Goal: Task Accomplishment & Management: Manage account settings

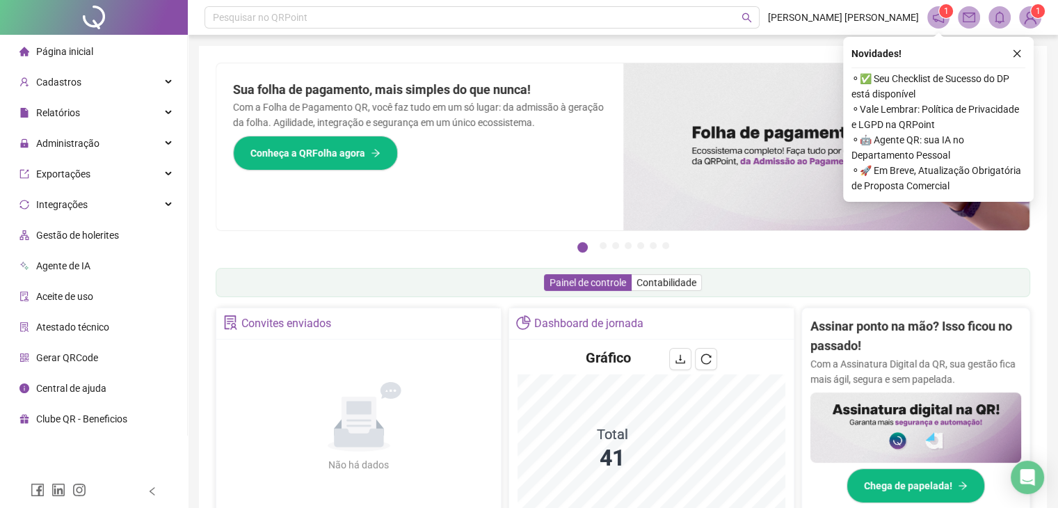
click at [1019, 55] on icon "close" at bounding box center [1018, 54] width 10 height 10
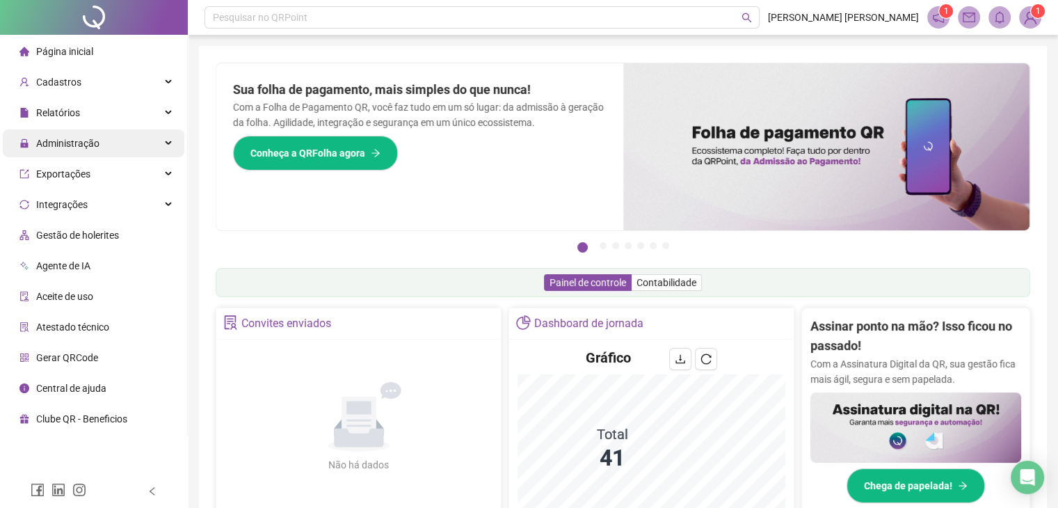
click at [164, 139] on div "Administração" at bounding box center [94, 143] width 182 height 28
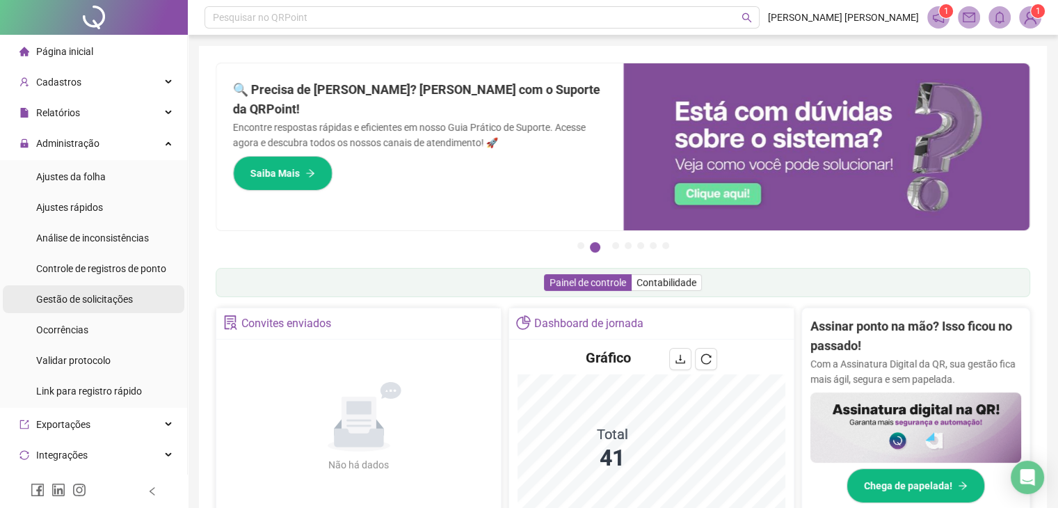
click at [125, 296] on span "Gestão de solicitações" at bounding box center [84, 299] width 97 height 11
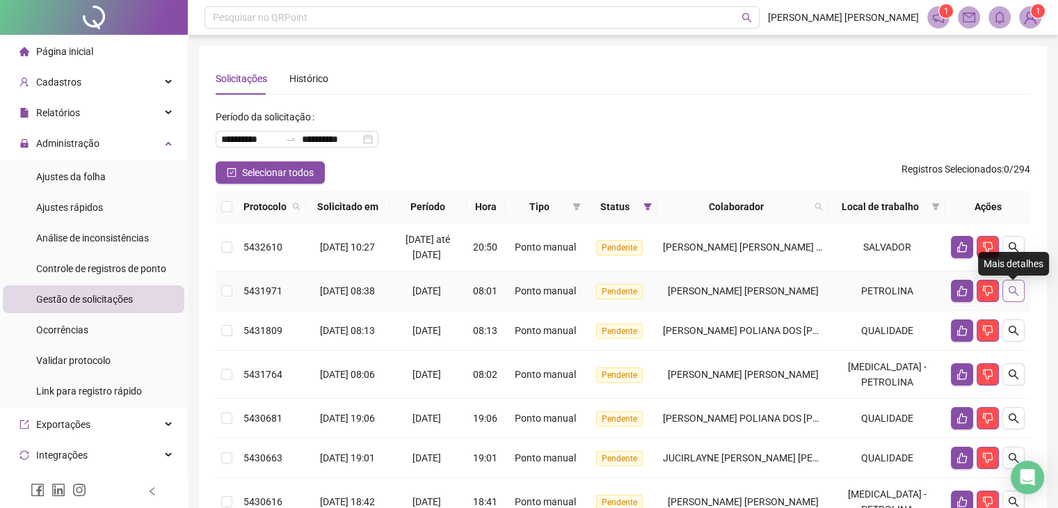
click at [1014, 296] on icon "search" at bounding box center [1014, 291] width 10 height 10
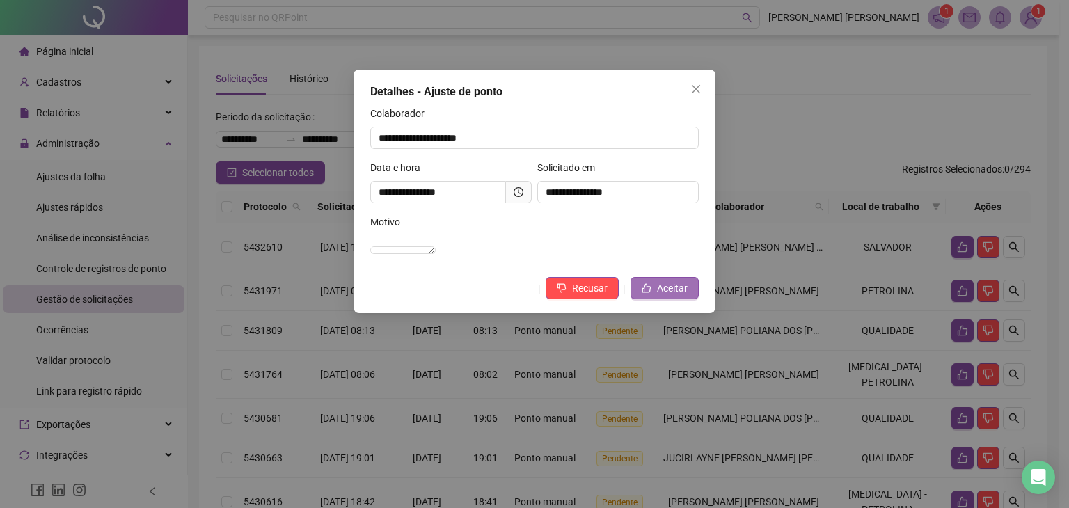
click at [656, 297] on button "Aceitar" at bounding box center [664, 288] width 68 height 22
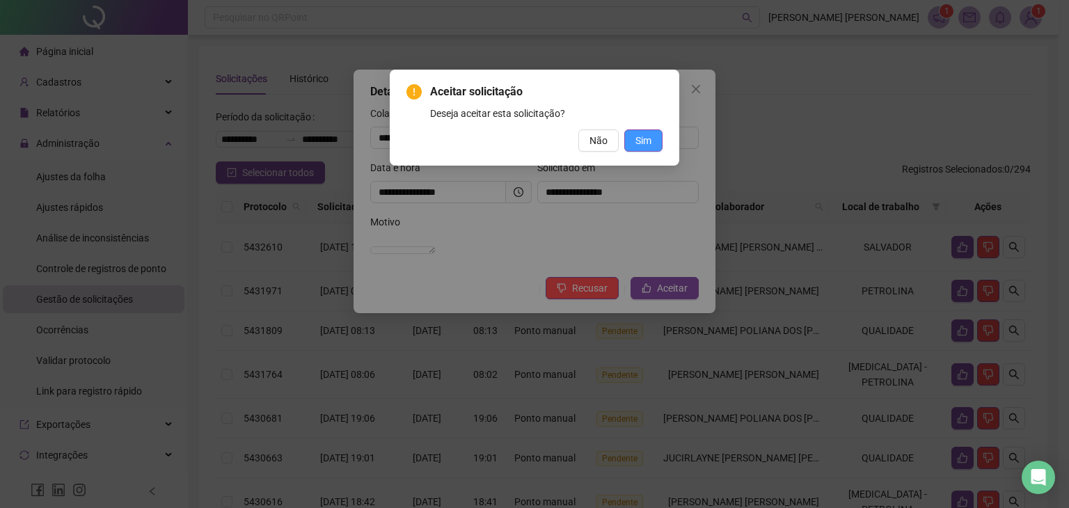
click at [660, 134] on button "Sim" at bounding box center [643, 140] width 38 height 22
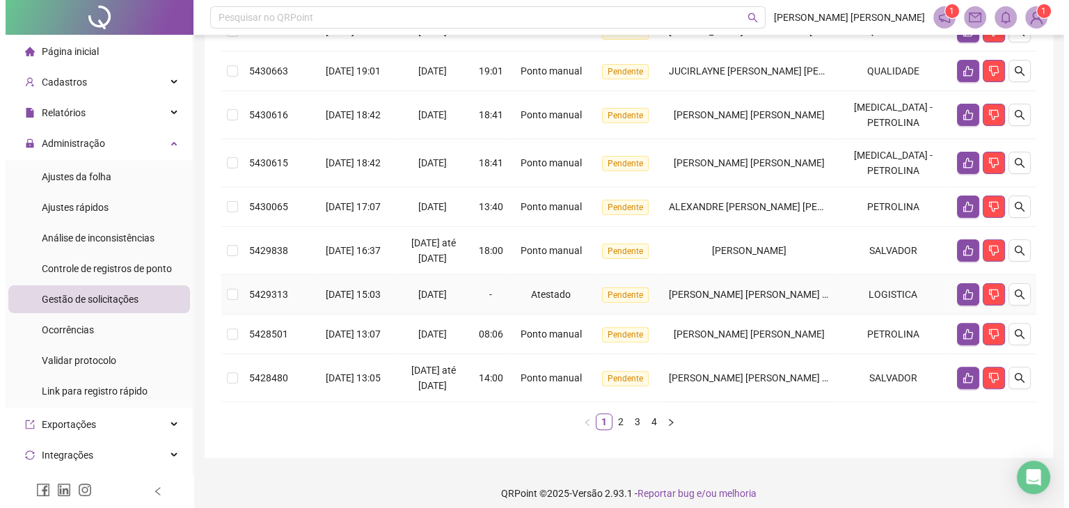
scroll to position [348, 0]
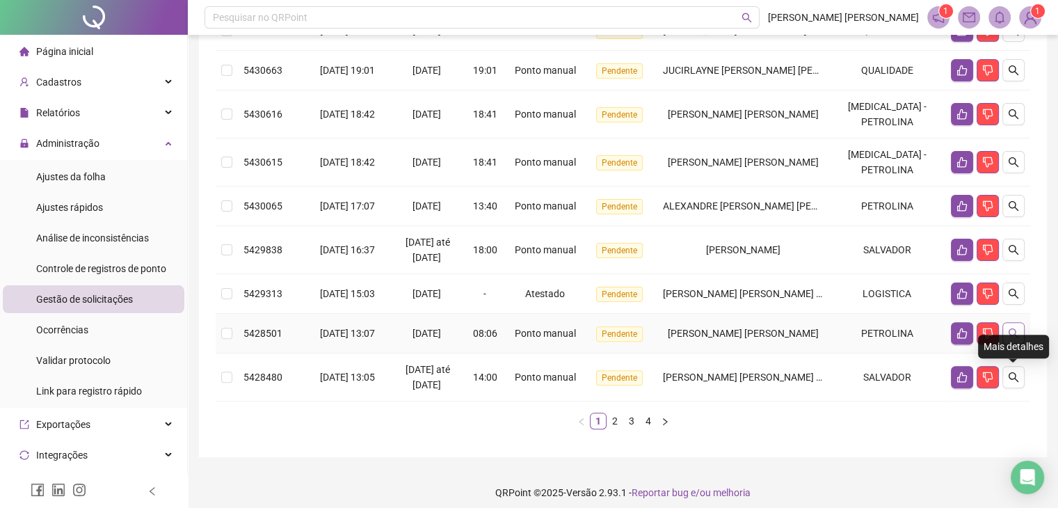
click at [1020, 344] on button "button" at bounding box center [1014, 333] width 22 height 22
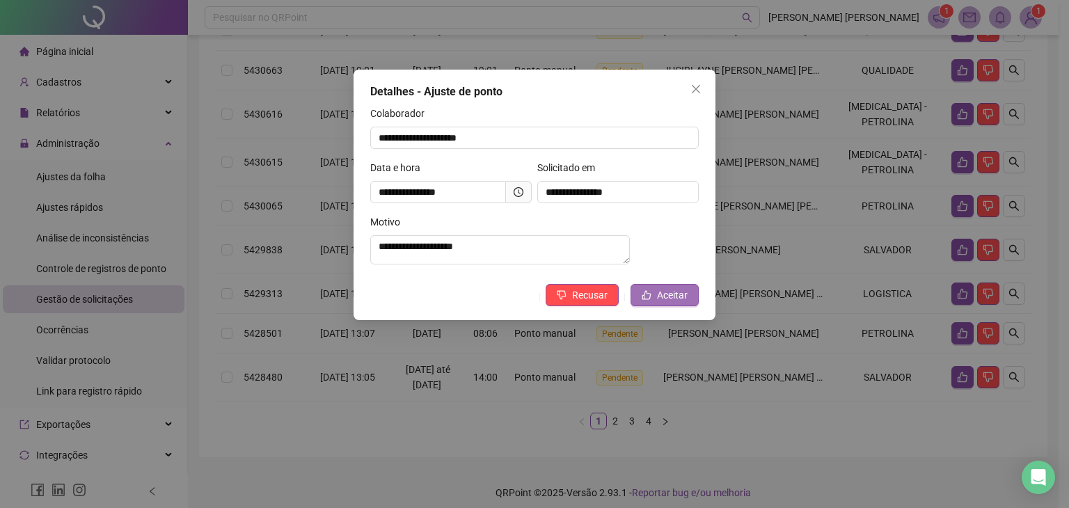
click at [689, 306] on button "Aceitar" at bounding box center [664, 295] width 68 height 22
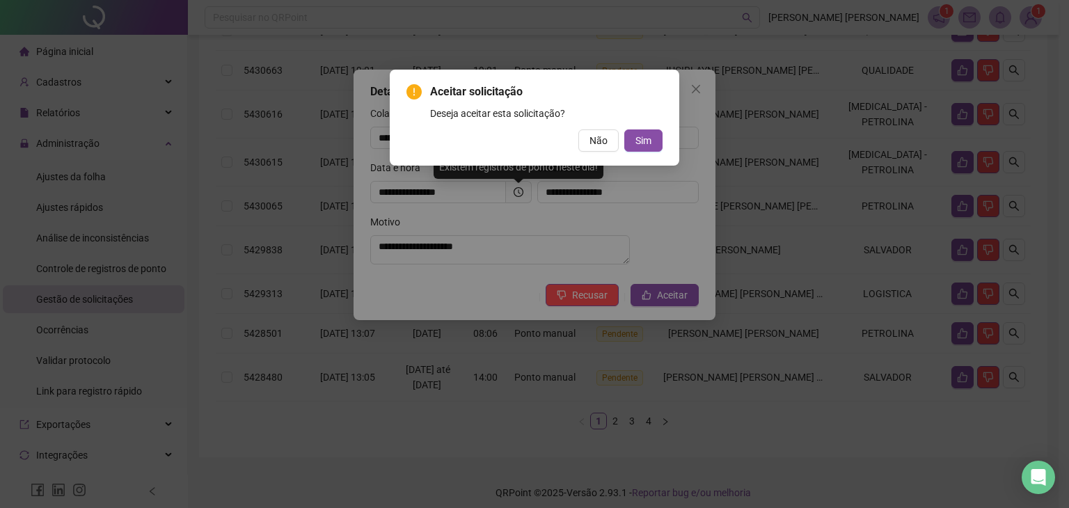
click at [649, 126] on div "Aceitar solicitação Deseja aceitar esta solicitação? Não Sim" at bounding box center [534, 118] width 256 height 68
click at [647, 140] on span "Sim" at bounding box center [643, 140] width 16 height 15
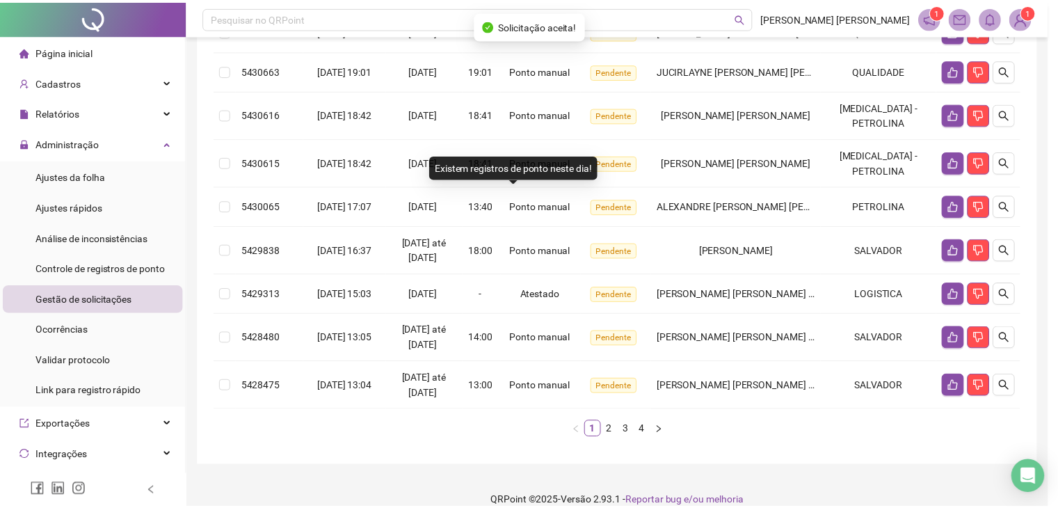
scroll to position [339, 0]
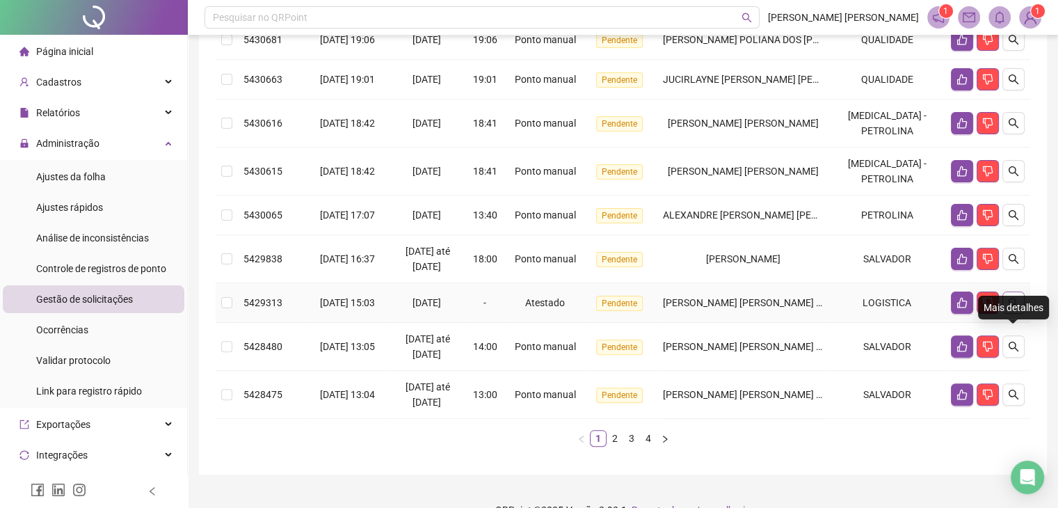
click at [1018, 308] on icon "search" at bounding box center [1014, 303] width 10 height 10
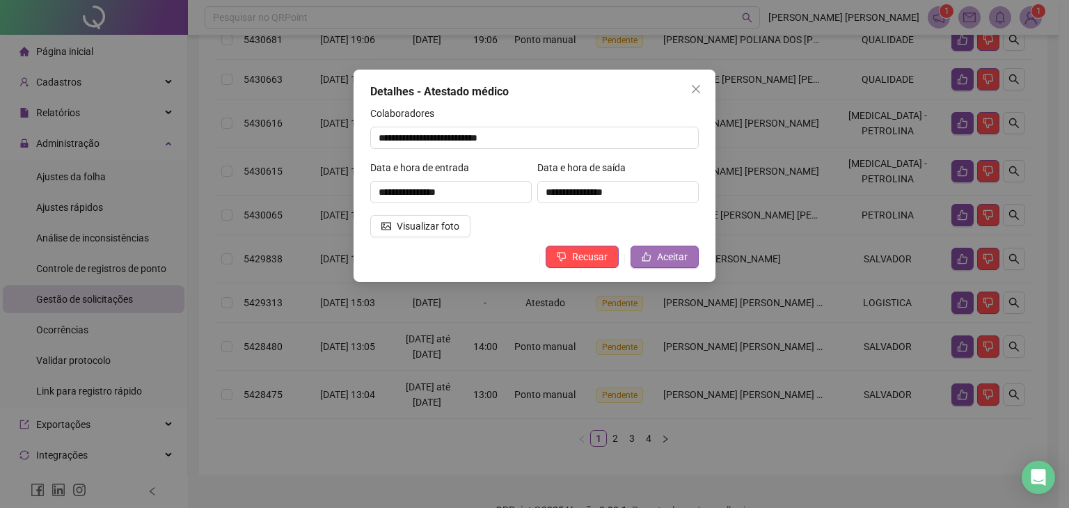
click at [681, 253] on span "Aceitar" at bounding box center [672, 256] width 31 height 15
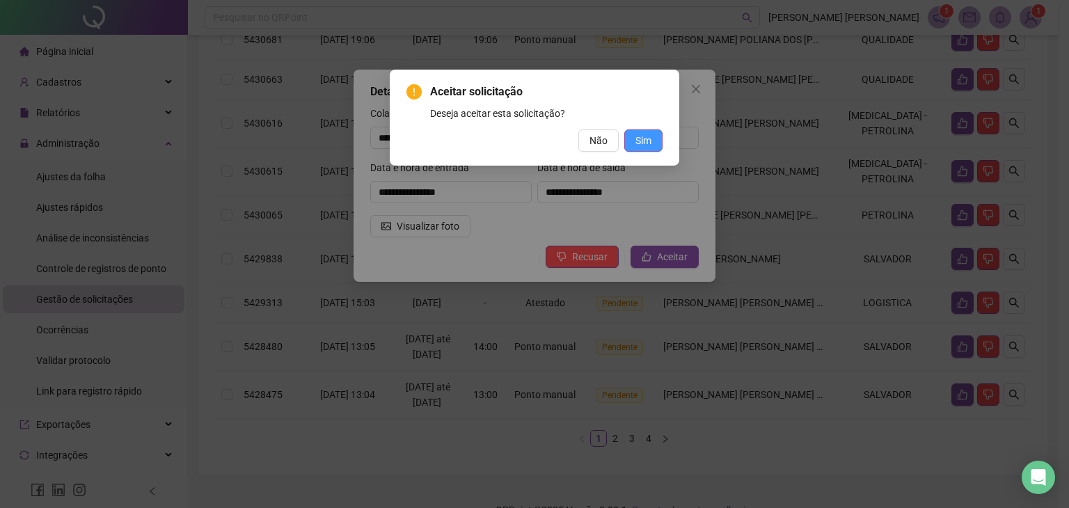
click at [649, 147] on span "Sim" at bounding box center [643, 140] width 16 height 15
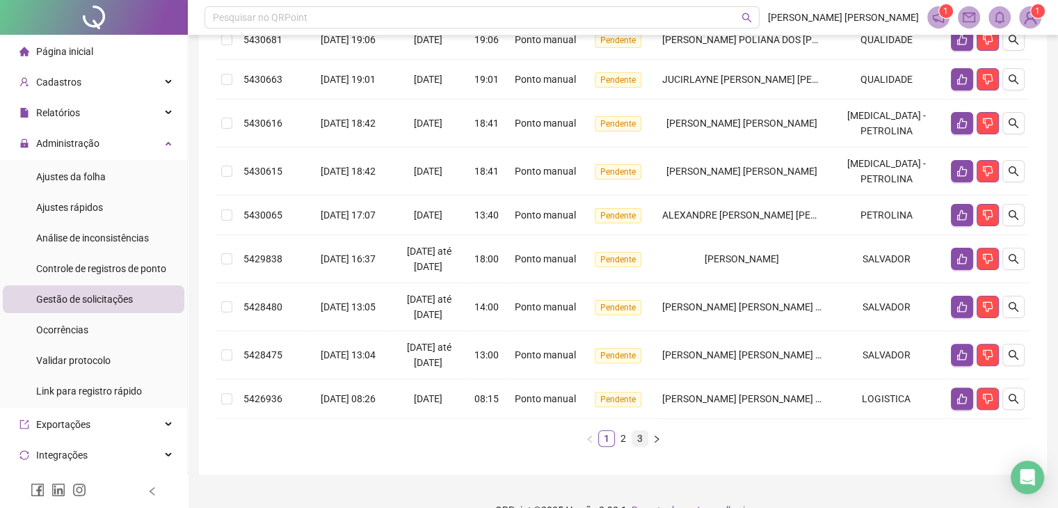
click at [640, 431] on link "3" at bounding box center [640, 438] width 15 height 15
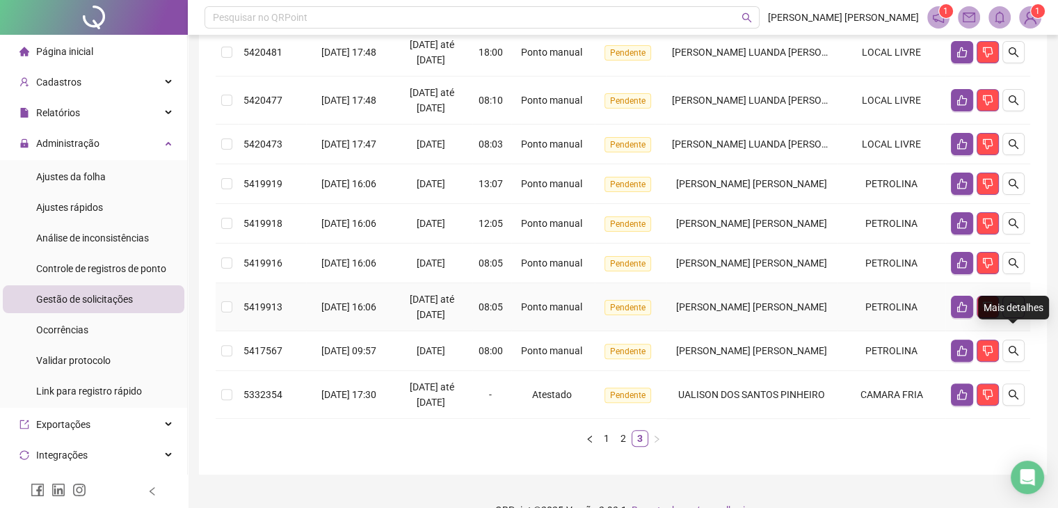
click at [1017, 318] on button "button" at bounding box center [1014, 307] width 22 height 22
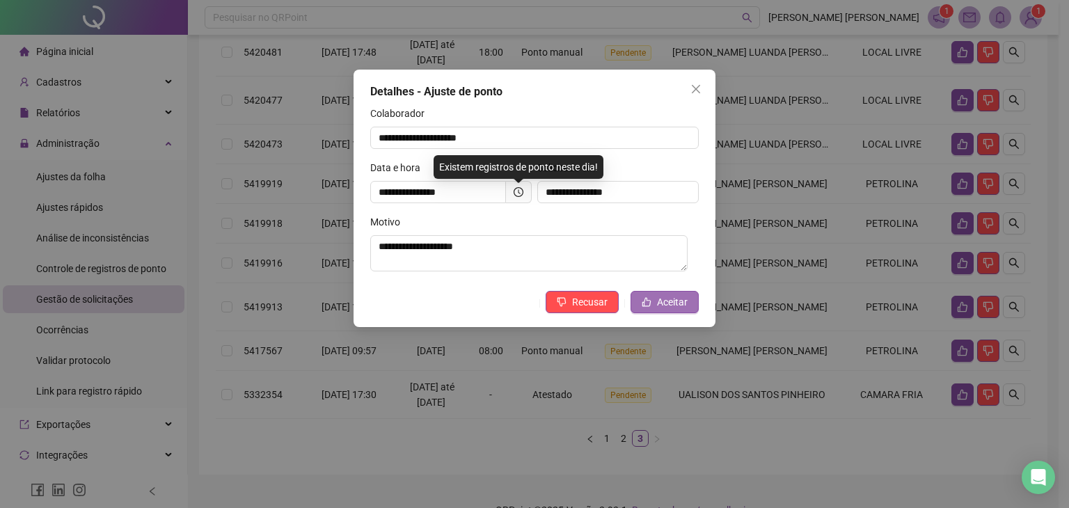
click at [679, 299] on span "Aceitar" at bounding box center [672, 301] width 31 height 15
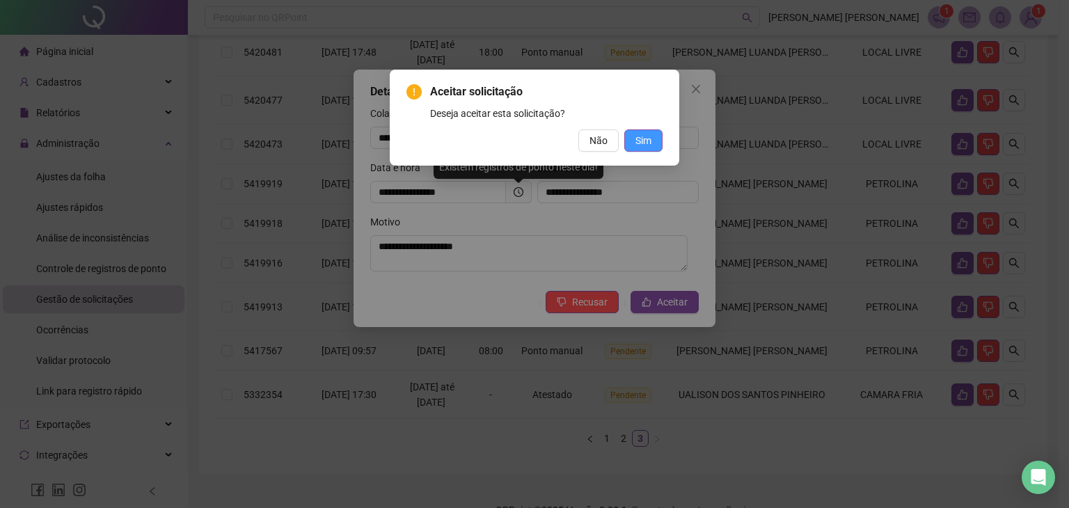
click at [649, 142] on span "Sim" at bounding box center [643, 140] width 16 height 15
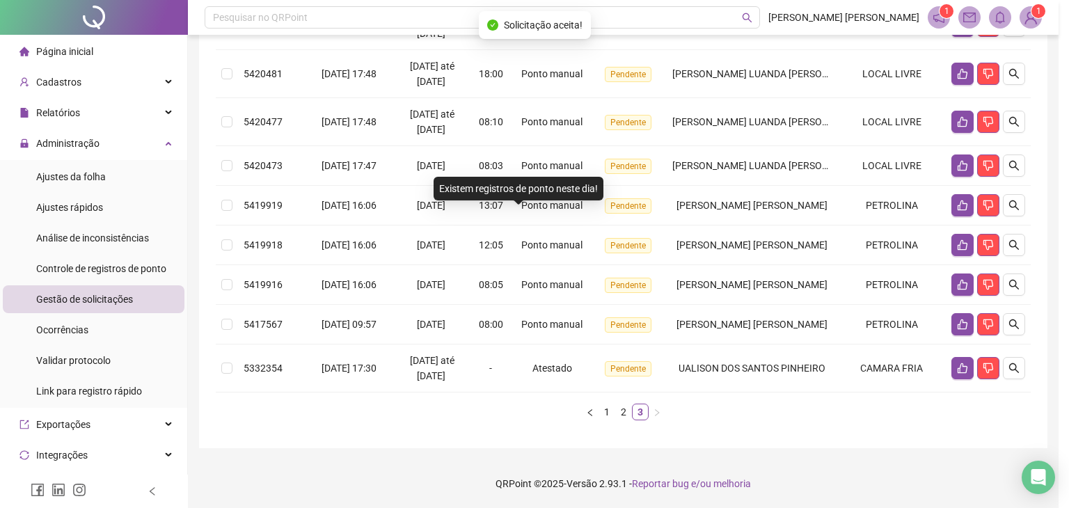
scroll to position [316, 0]
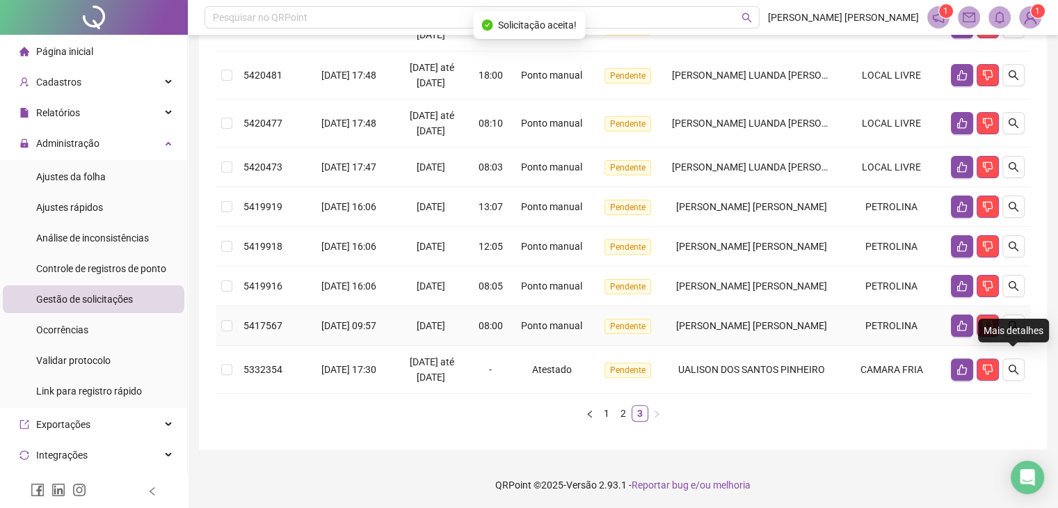
click at [1010, 319] on div "Mais detalhes" at bounding box center [1013, 331] width 71 height 24
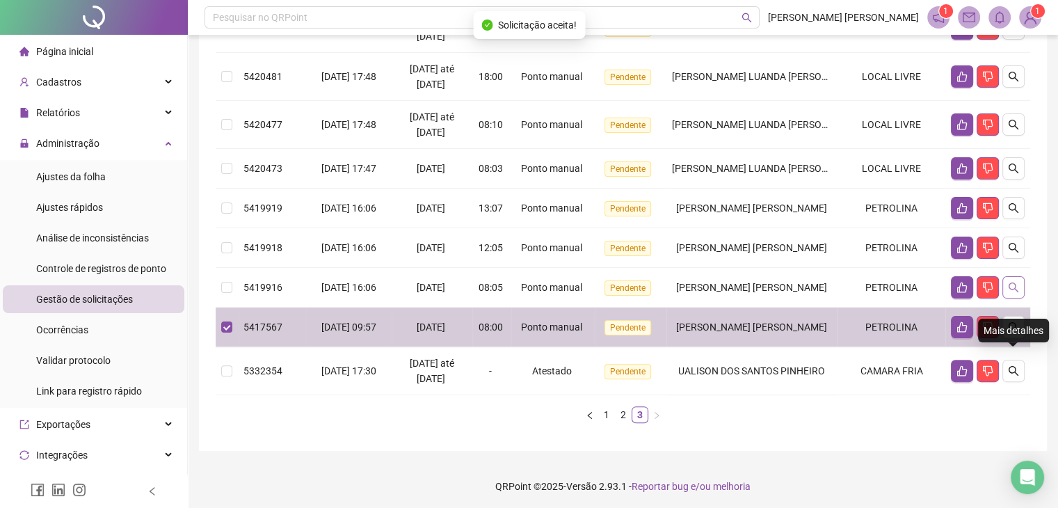
click at [1013, 292] on icon "search" at bounding box center [1014, 288] width 10 height 10
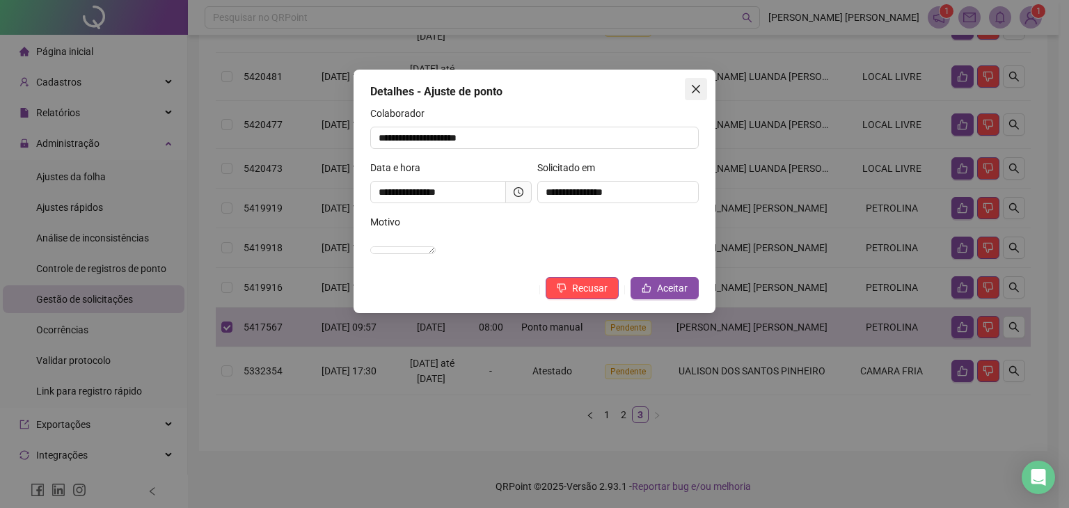
click at [702, 95] on button "Close" at bounding box center [696, 89] width 22 height 22
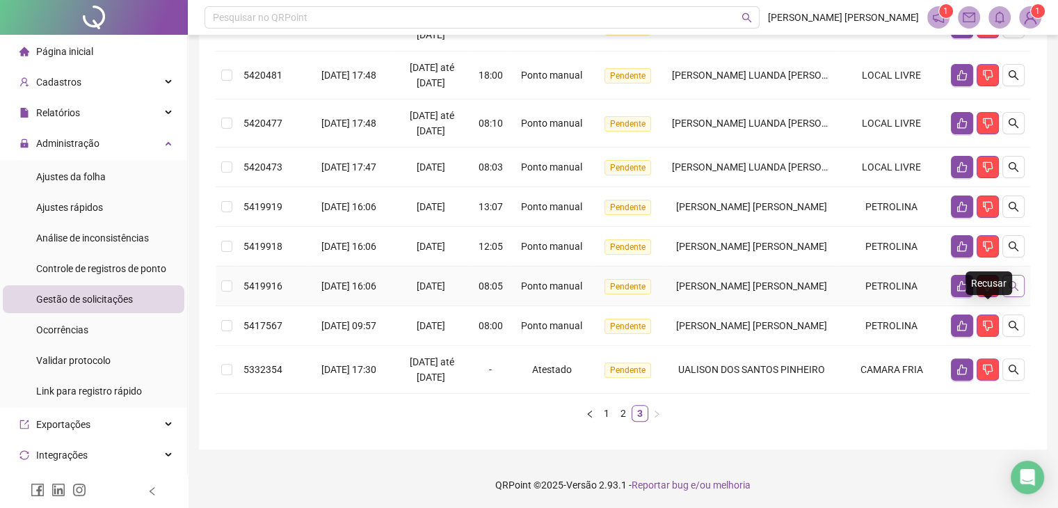
click at [1010, 291] on icon "search" at bounding box center [1014, 286] width 10 height 10
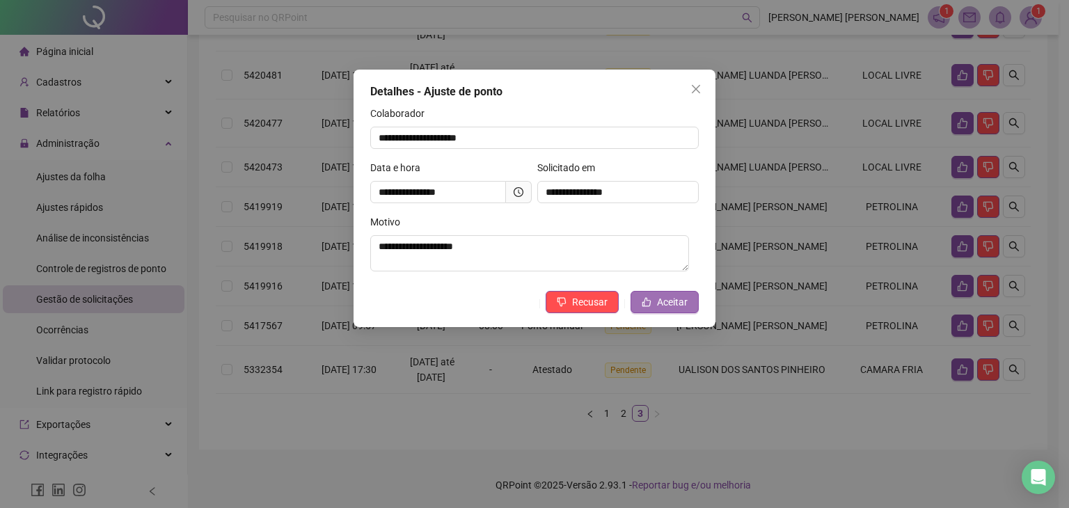
click at [667, 302] on span "Aceitar" at bounding box center [672, 301] width 31 height 15
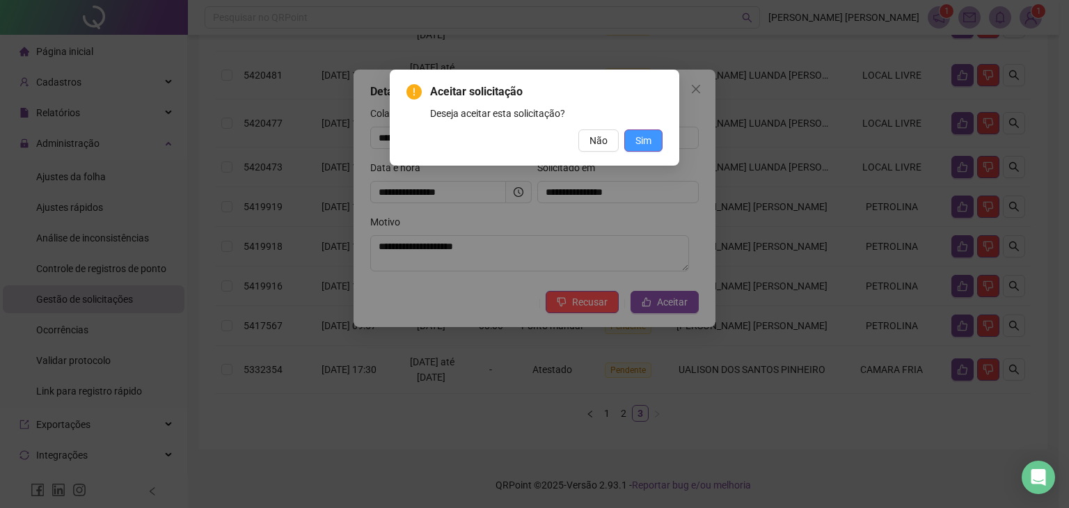
click at [642, 146] on span "Sim" at bounding box center [643, 140] width 16 height 15
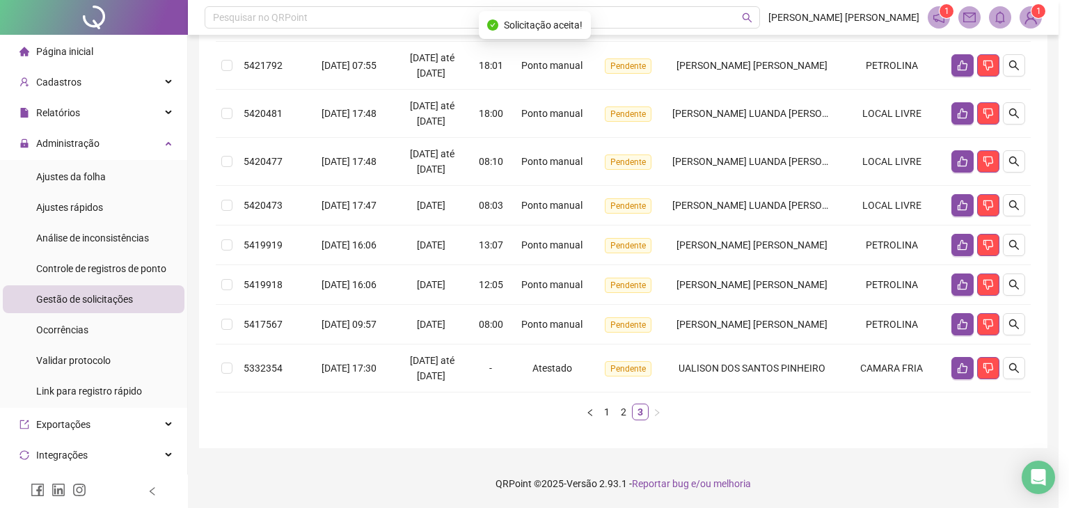
scroll to position [276, 0]
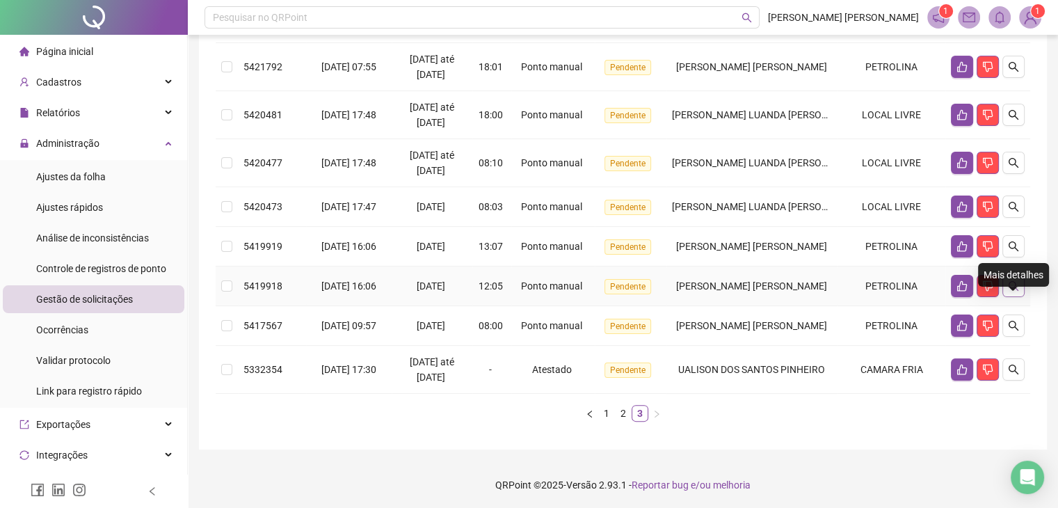
click at [1010, 292] on icon "search" at bounding box center [1013, 285] width 11 height 11
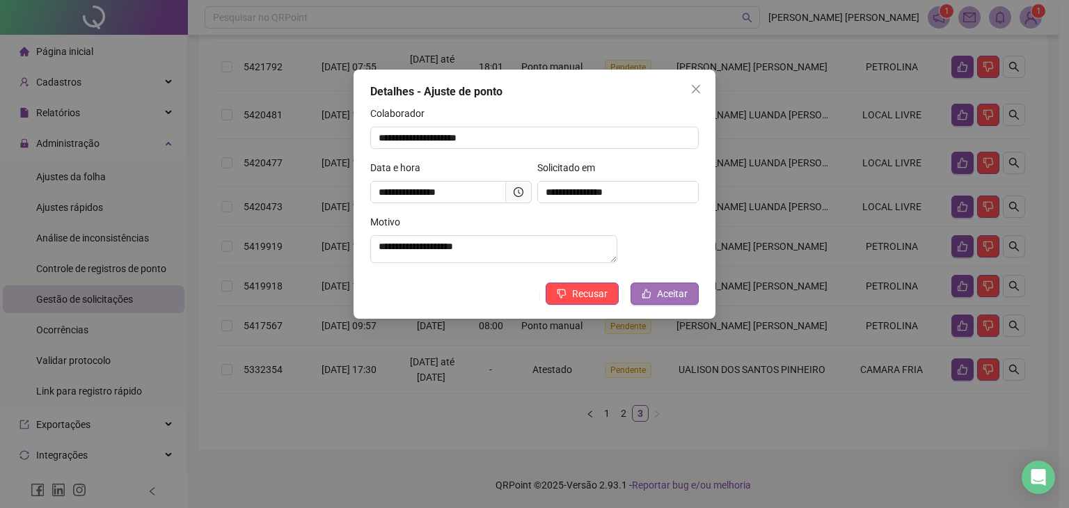
click at [670, 294] on button "Aceitar" at bounding box center [664, 294] width 68 height 22
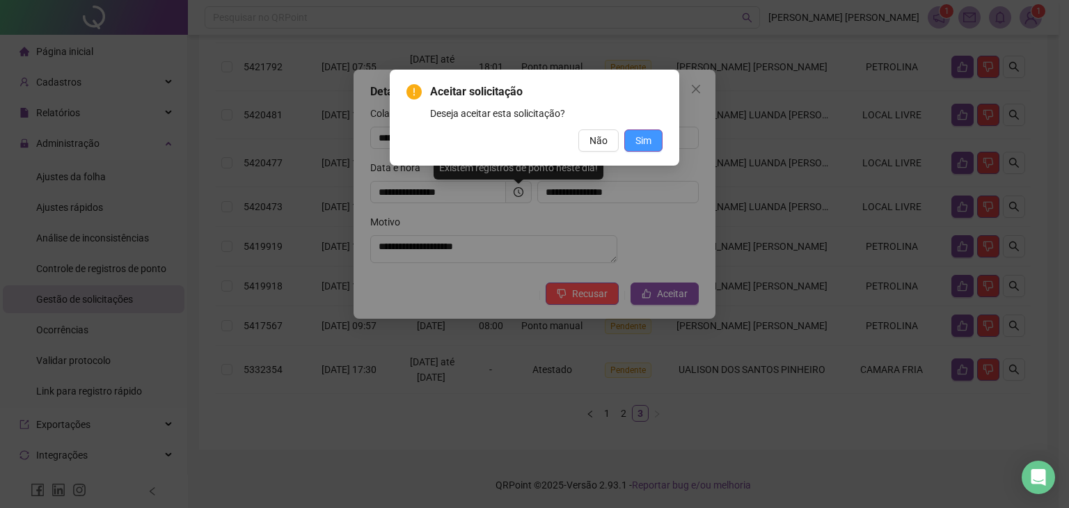
click at [660, 145] on button "Sim" at bounding box center [643, 140] width 38 height 22
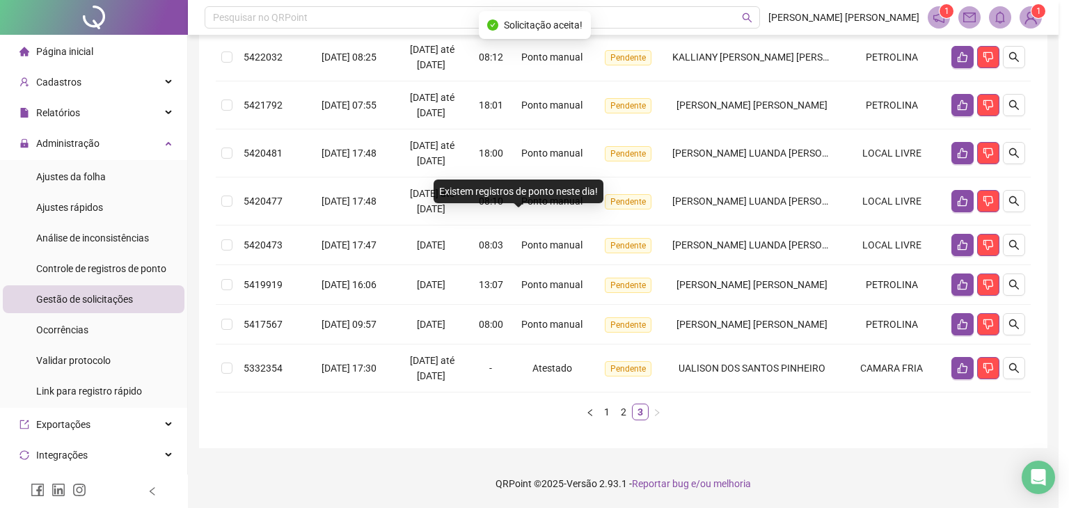
scroll to position [237, 0]
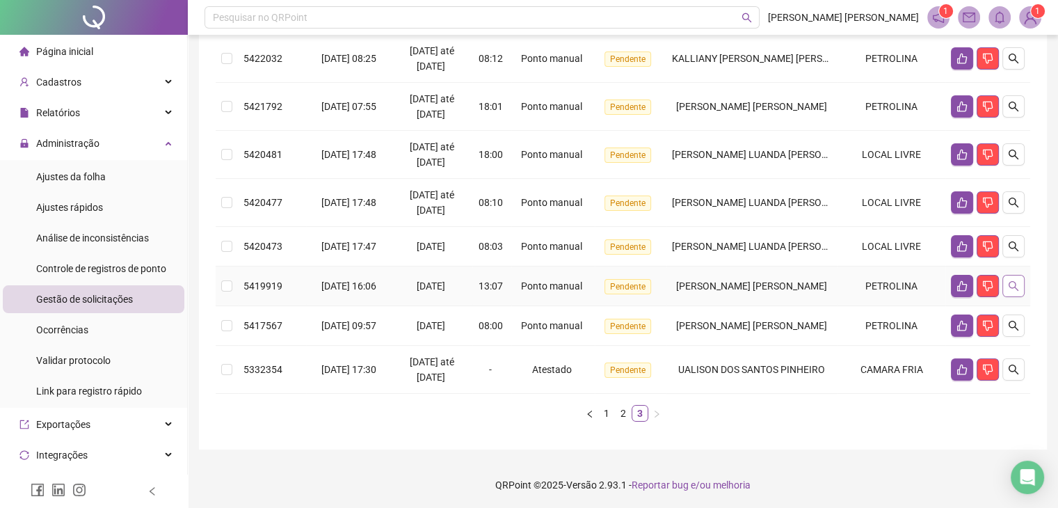
click at [1013, 292] on icon "search" at bounding box center [1013, 285] width 11 height 11
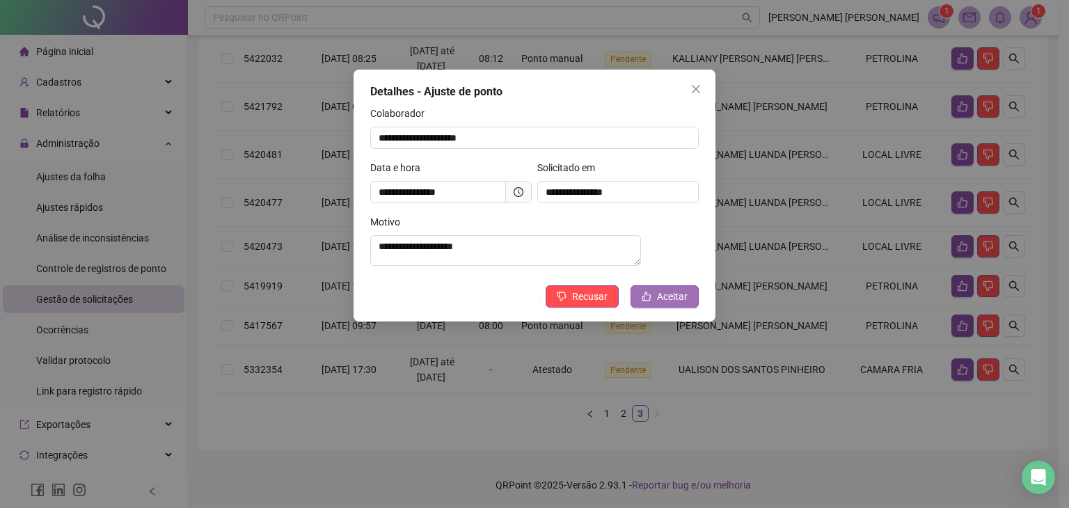
click at [658, 304] on span "Aceitar" at bounding box center [672, 296] width 31 height 15
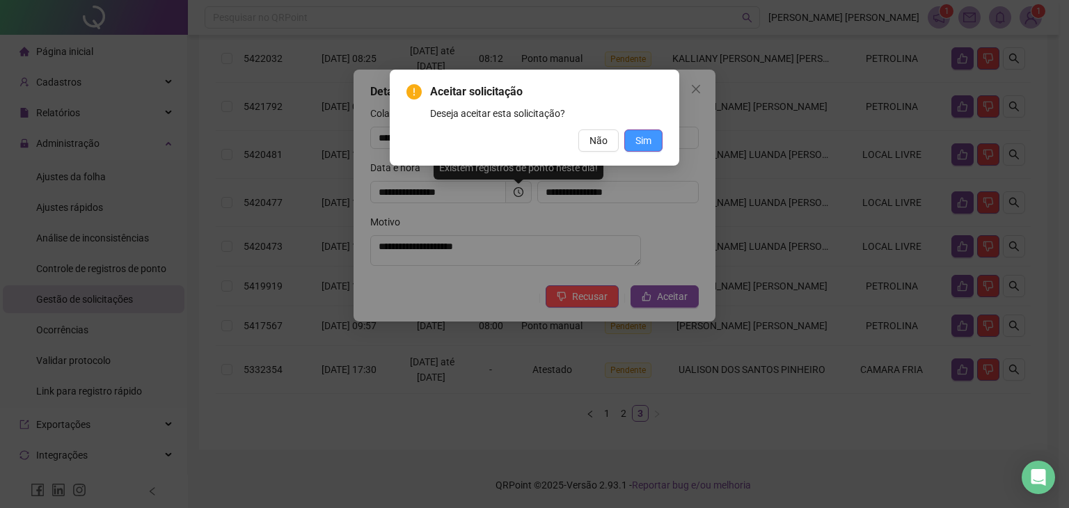
click at [651, 150] on button "Sim" at bounding box center [643, 140] width 38 height 22
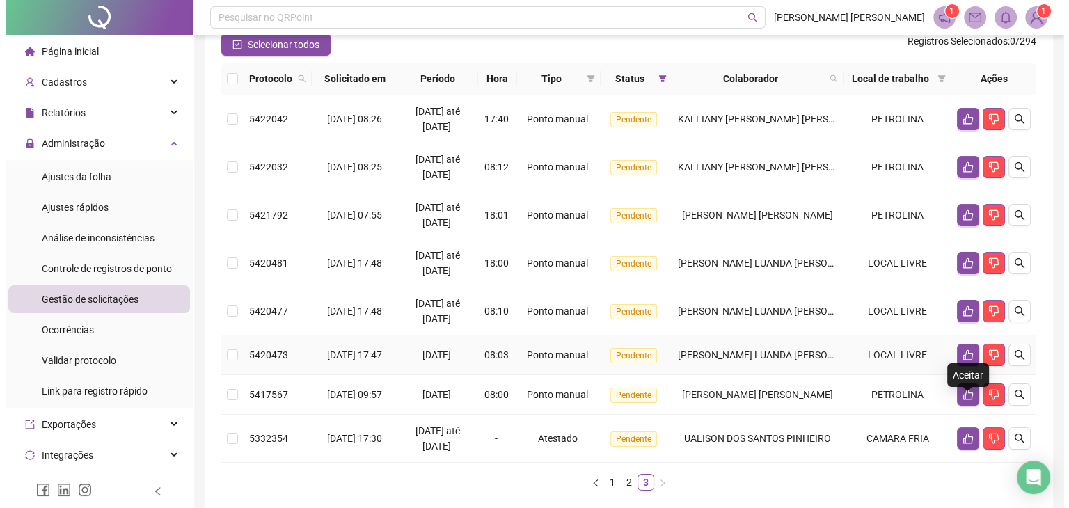
scroll to position [58, 0]
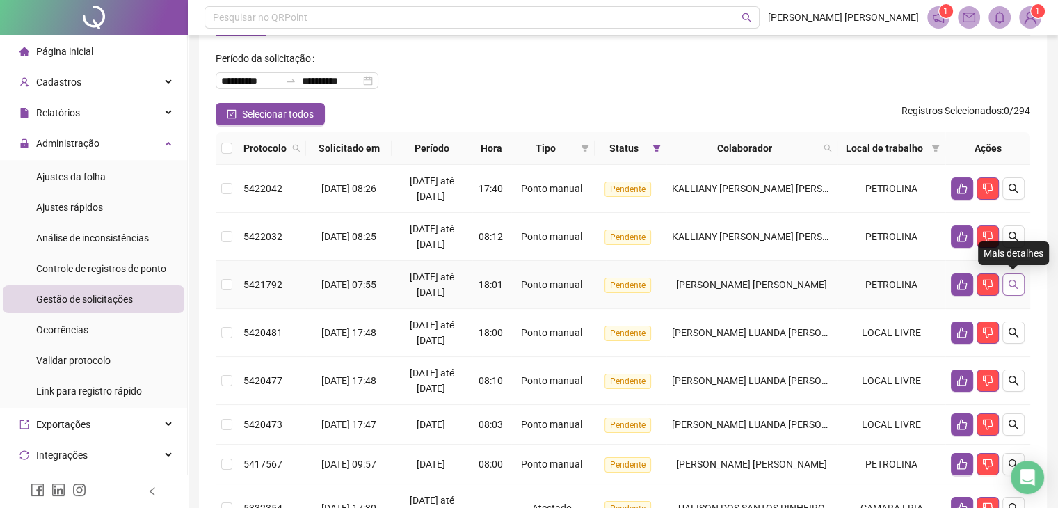
click at [1010, 279] on icon "search" at bounding box center [1013, 284] width 11 height 11
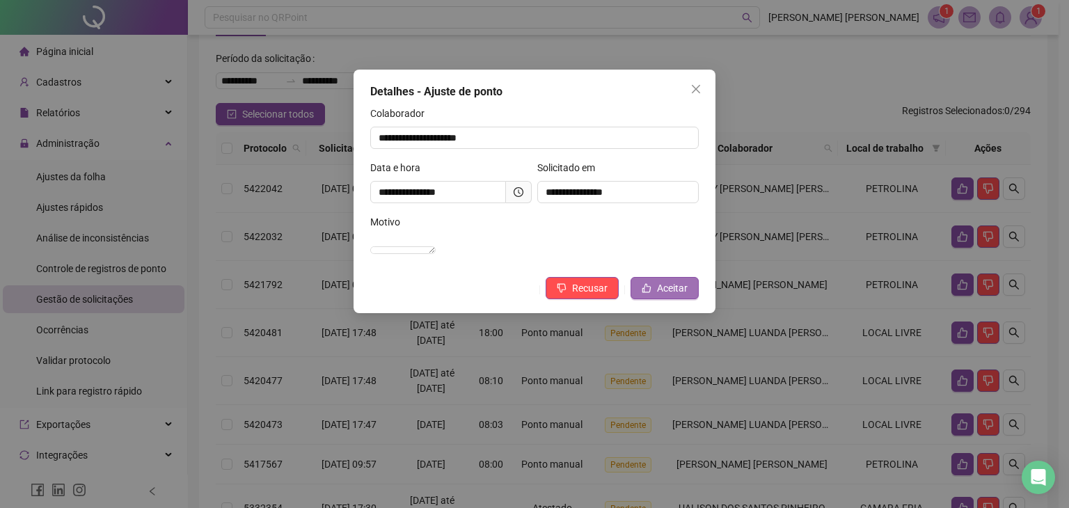
click at [679, 296] on span "Aceitar" at bounding box center [672, 287] width 31 height 15
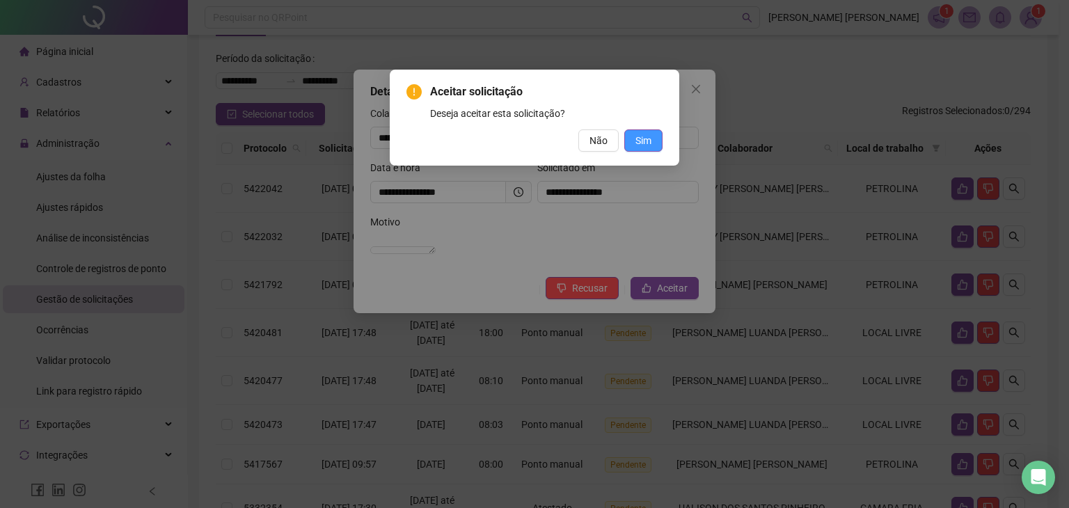
click at [644, 137] on span "Sim" at bounding box center [643, 140] width 16 height 15
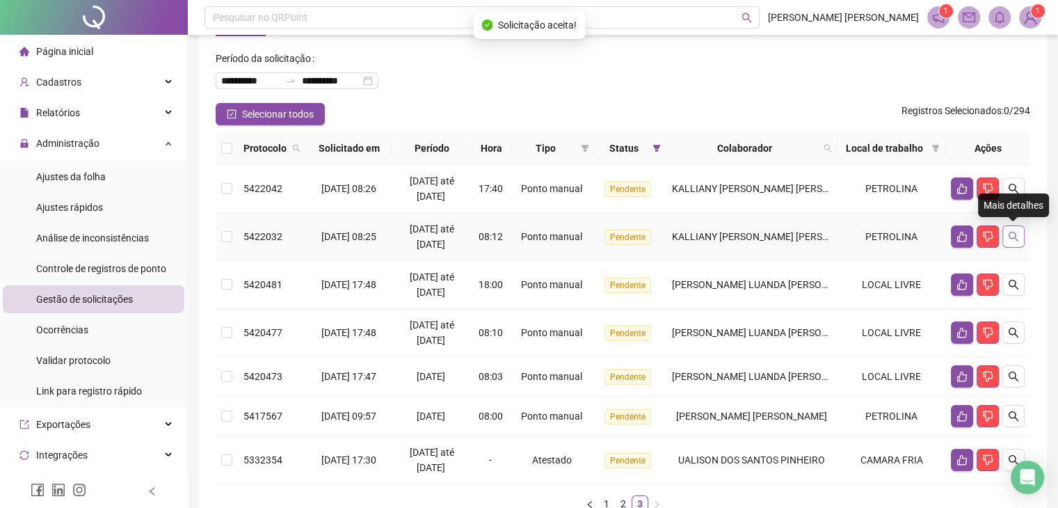
click at [1017, 237] on icon "search" at bounding box center [1013, 236] width 11 height 11
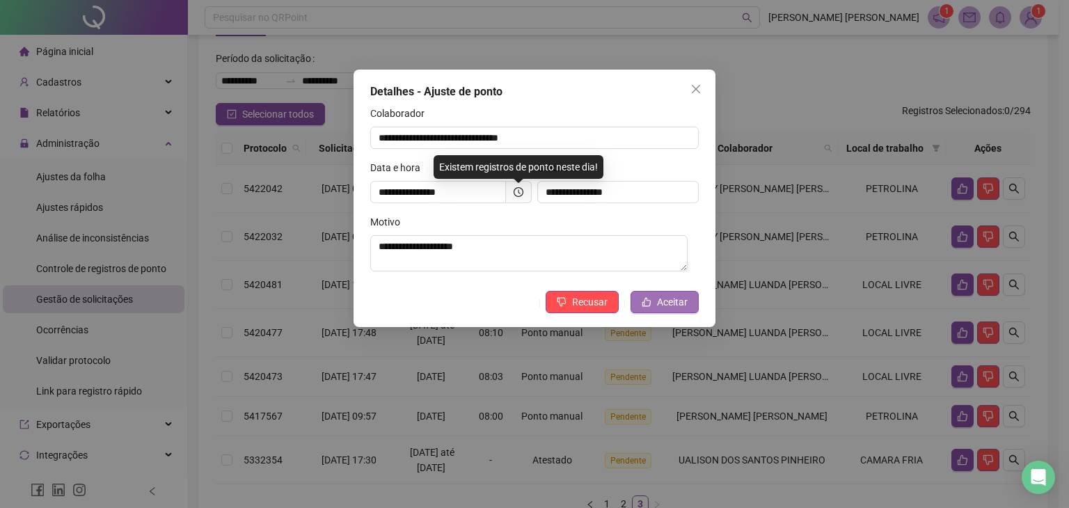
click at [670, 302] on span "Aceitar" at bounding box center [672, 301] width 31 height 15
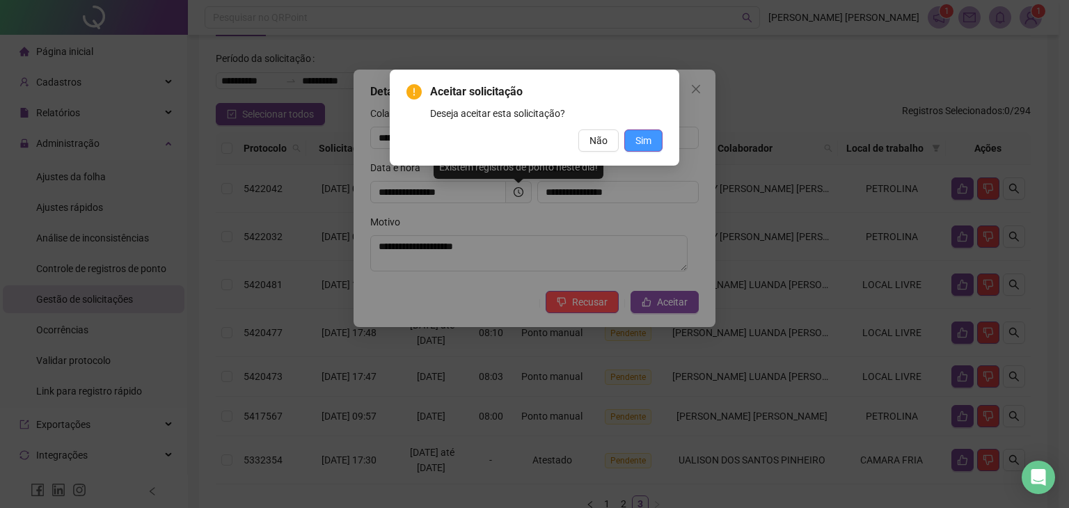
click at [646, 145] on span "Sim" at bounding box center [643, 140] width 16 height 15
click at [644, 138] on span "Sim" at bounding box center [643, 140] width 16 height 15
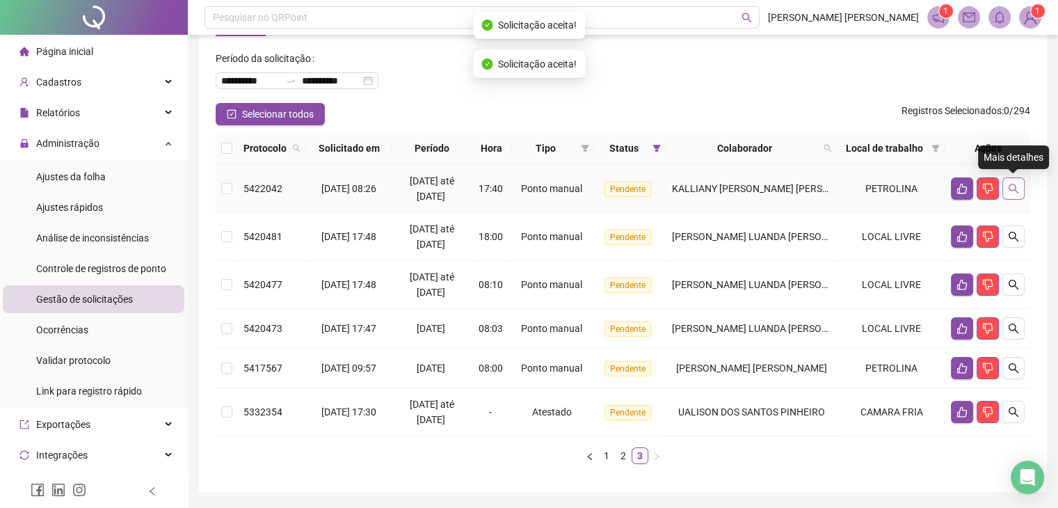
click at [1014, 190] on icon "search" at bounding box center [1013, 188] width 11 height 11
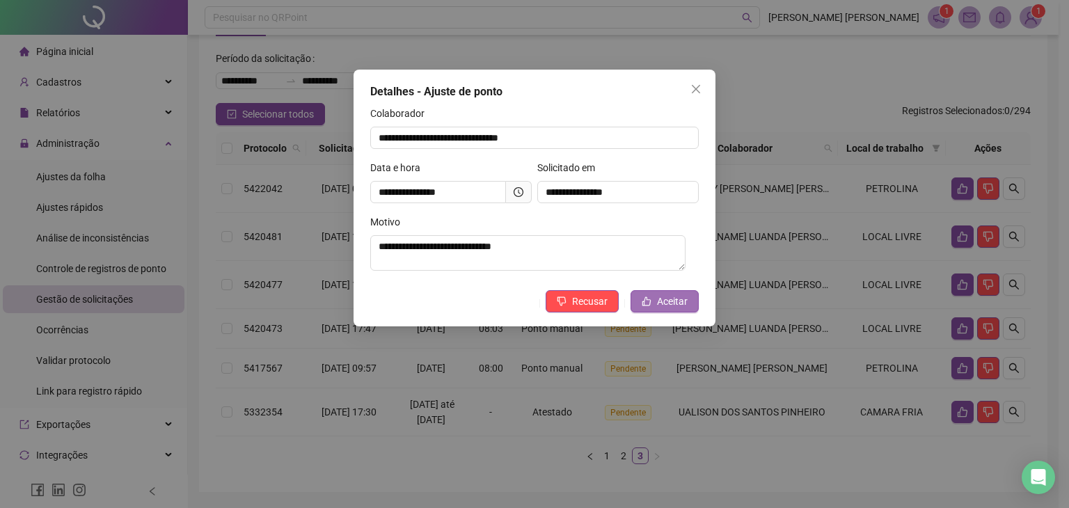
click at [673, 302] on span "Aceitar" at bounding box center [672, 301] width 31 height 15
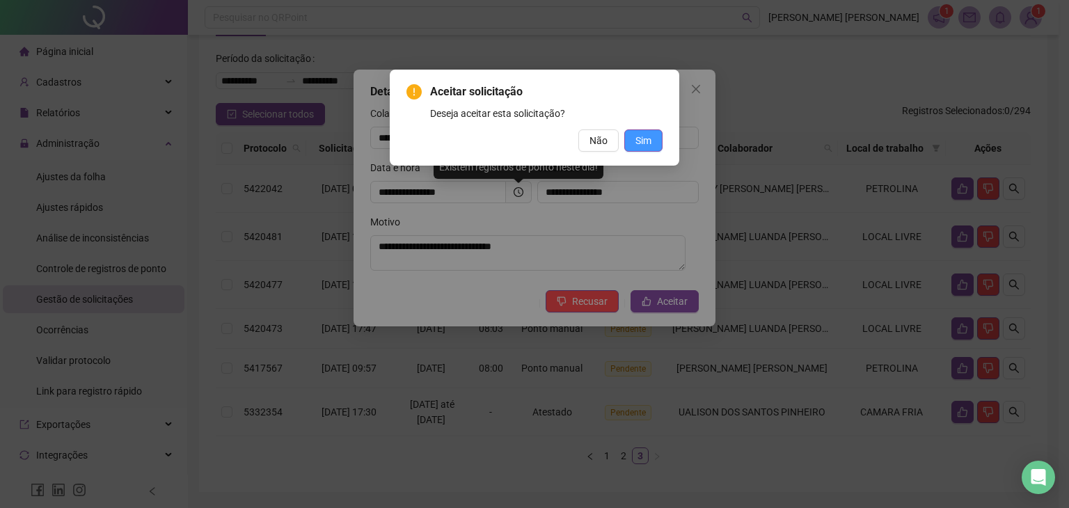
click at [651, 143] on button "Sim" at bounding box center [643, 140] width 38 height 22
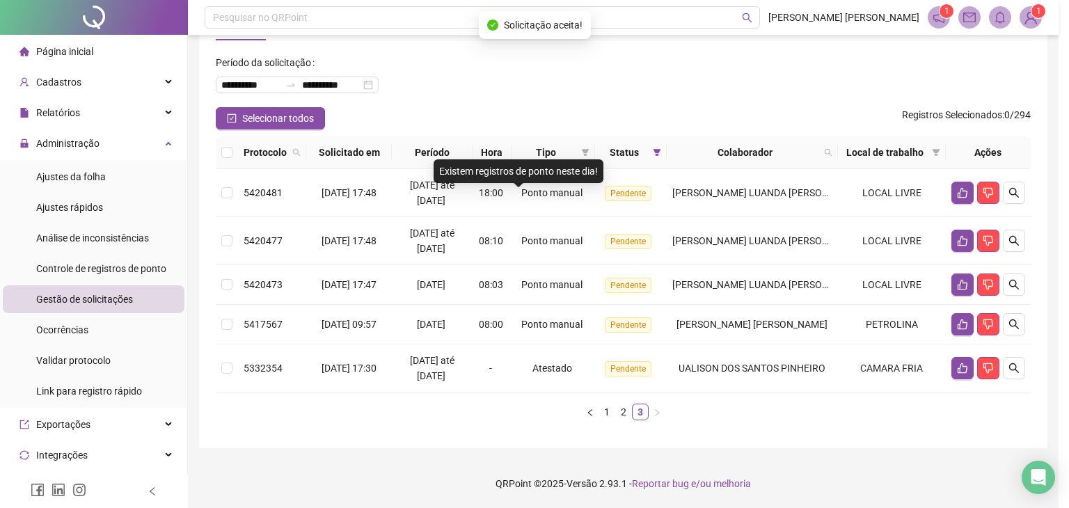
scroll to position [54, 0]
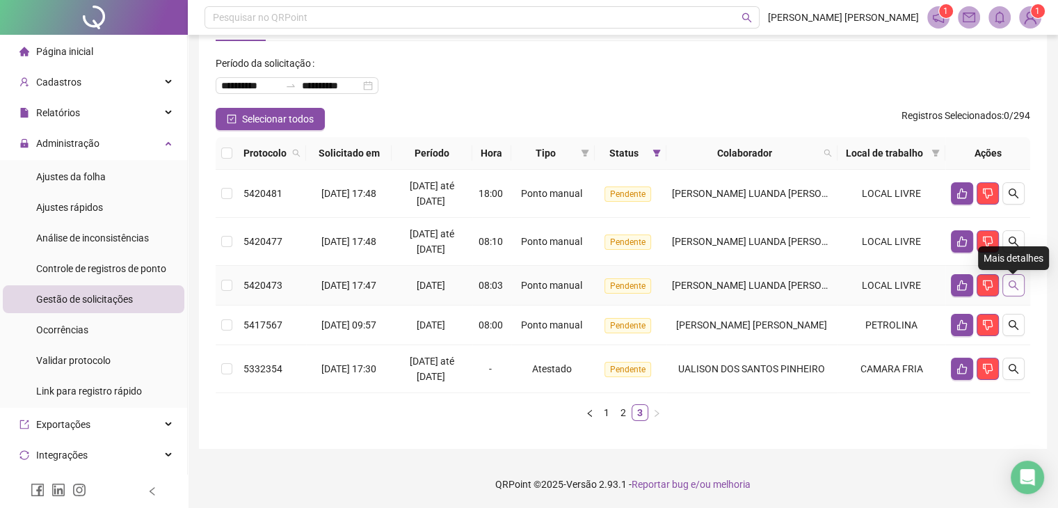
click at [1016, 291] on icon "search" at bounding box center [1013, 285] width 11 height 11
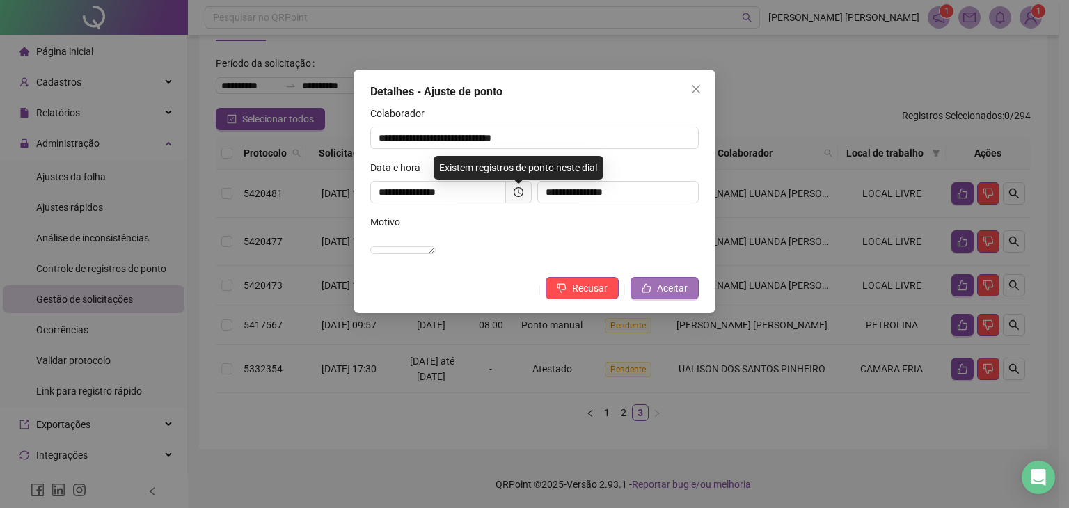
click at [665, 296] on span "Aceitar" at bounding box center [672, 287] width 31 height 15
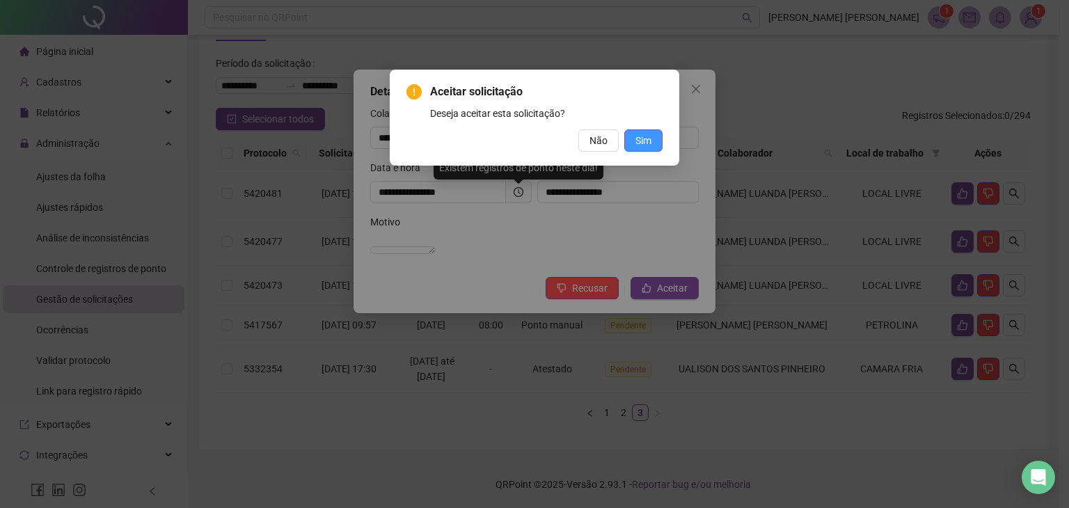
click at [643, 129] on button "Sim" at bounding box center [643, 140] width 38 height 22
click at [648, 155] on div "Aceitar solicitação Deseja aceitar esta solicitação? Não Sim" at bounding box center [534, 254] width 1069 height 508
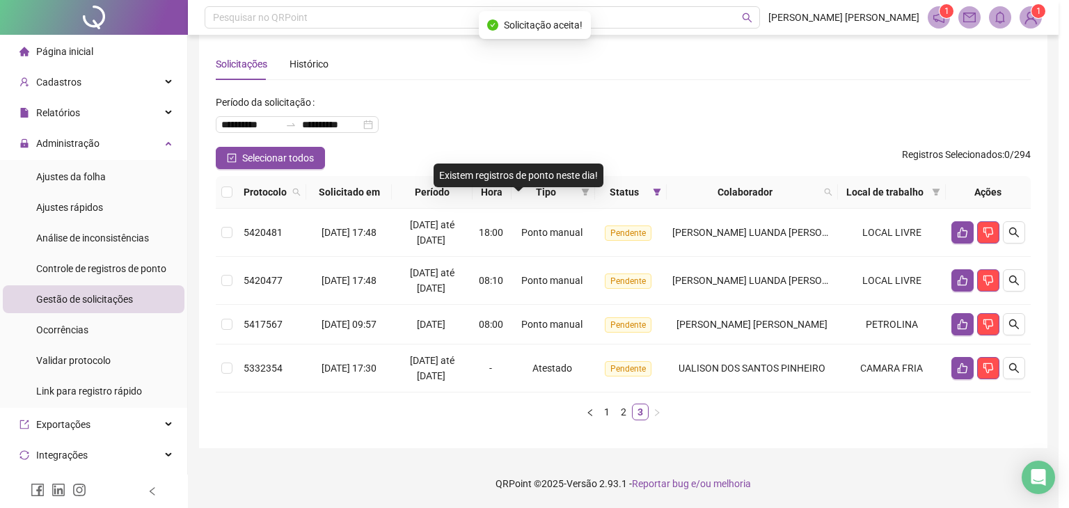
scroll to position [14, 0]
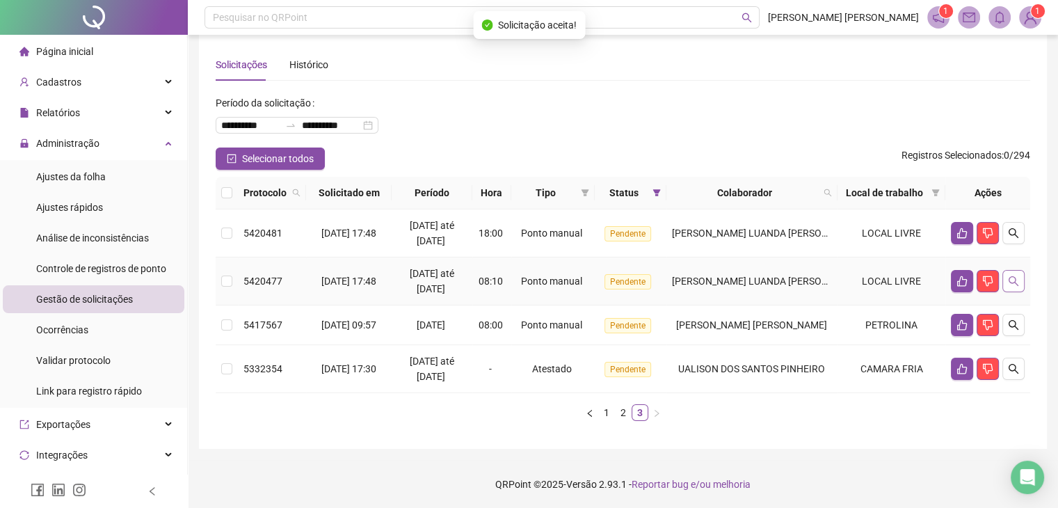
click at [1017, 281] on icon "search" at bounding box center [1013, 281] width 11 height 11
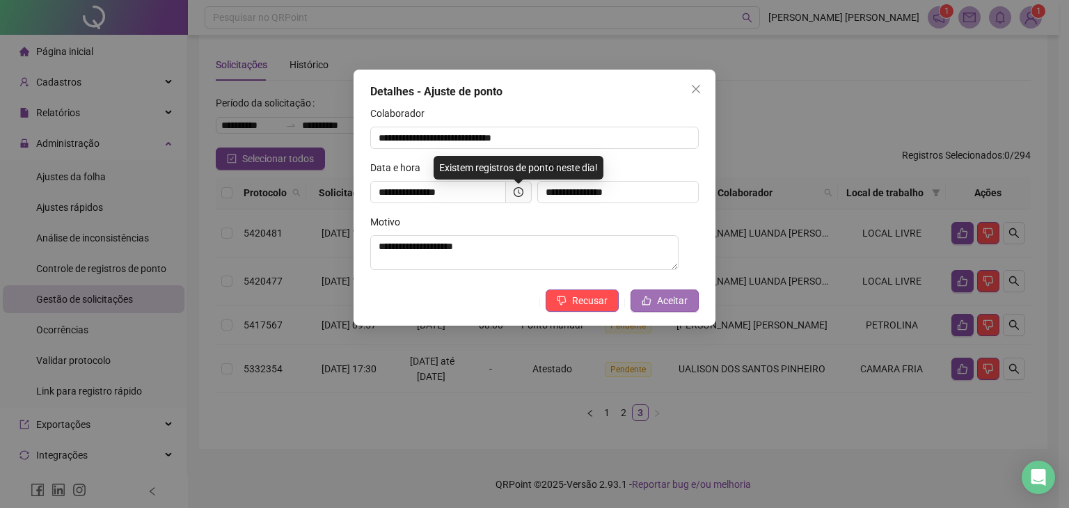
click at [669, 303] on span "Aceitar" at bounding box center [672, 300] width 31 height 15
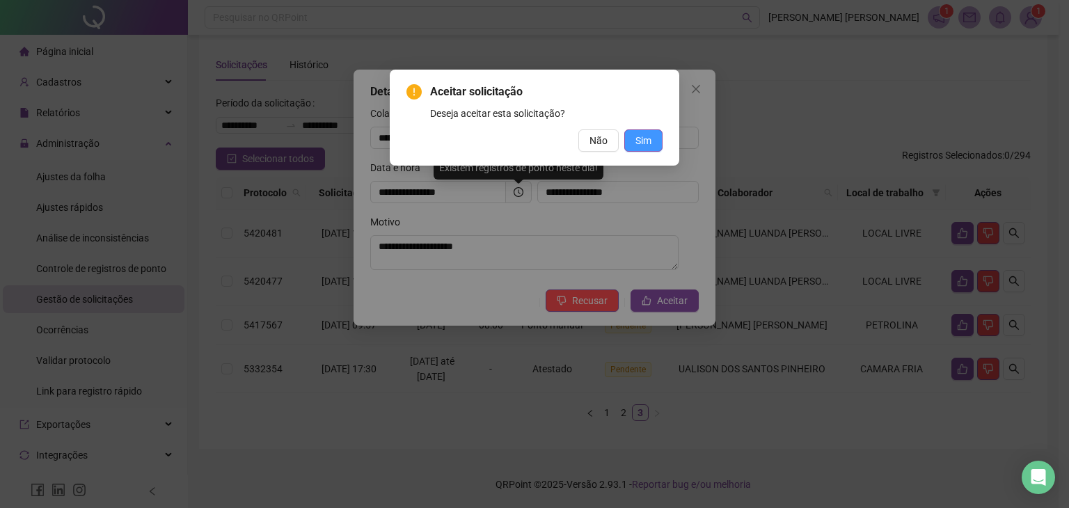
click at [649, 140] on span "Sim" at bounding box center [643, 140] width 16 height 15
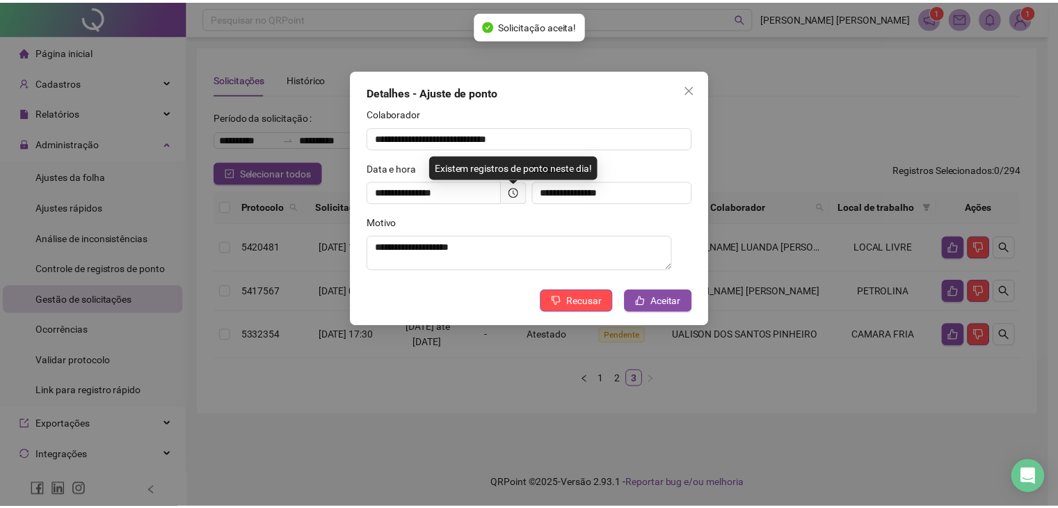
scroll to position [0, 0]
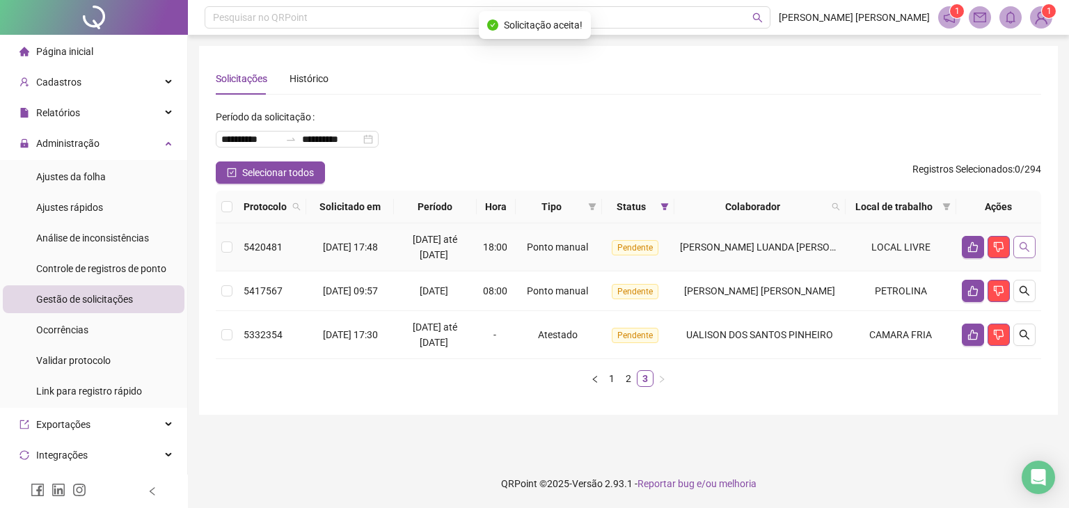
click at [1030, 249] on button "button" at bounding box center [1024, 247] width 22 height 22
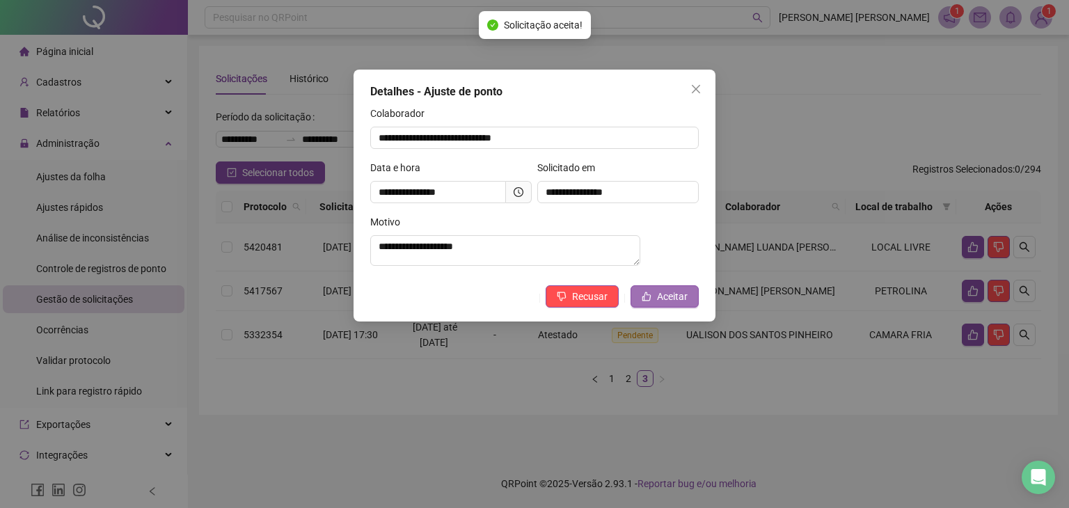
click at [676, 304] on span "Aceitar" at bounding box center [672, 296] width 31 height 15
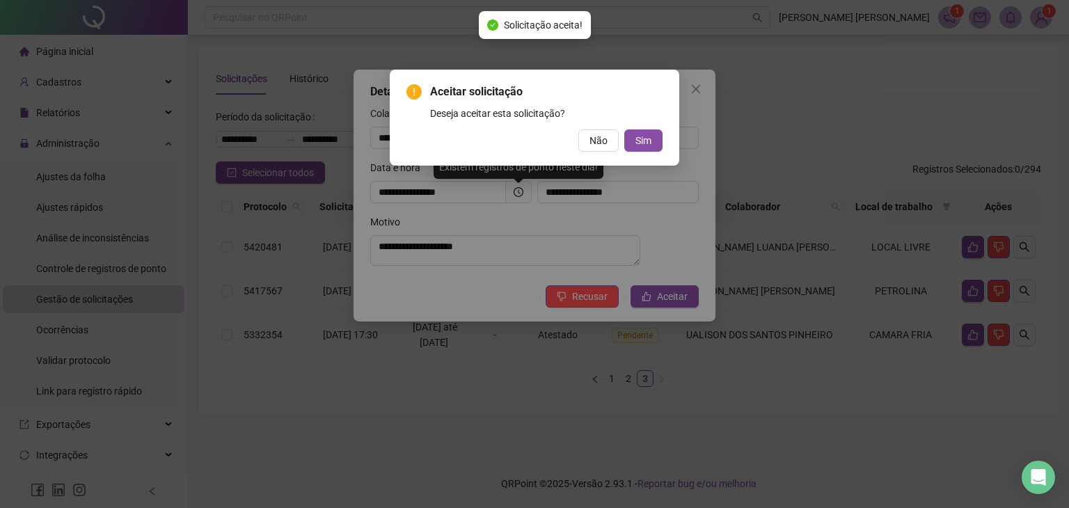
click at [642, 128] on div "Aceitar solicitação Deseja aceitar esta solicitação? Não Sim" at bounding box center [534, 118] width 256 height 68
click at [646, 142] on span "Sim" at bounding box center [643, 140] width 16 height 15
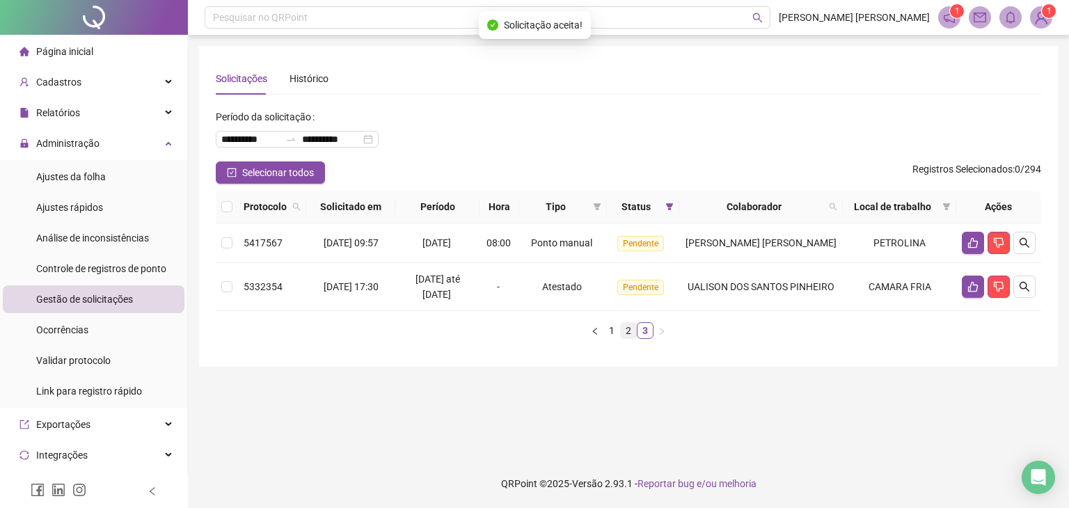
click at [634, 332] on link "2" at bounding box center [628, 330] width 15 height 15
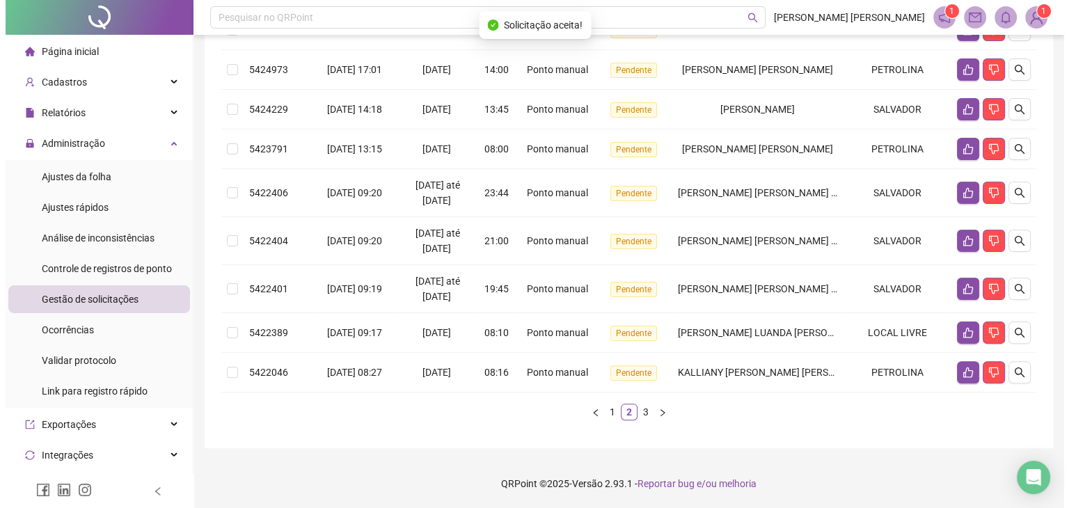
scroll to position [406, 0]
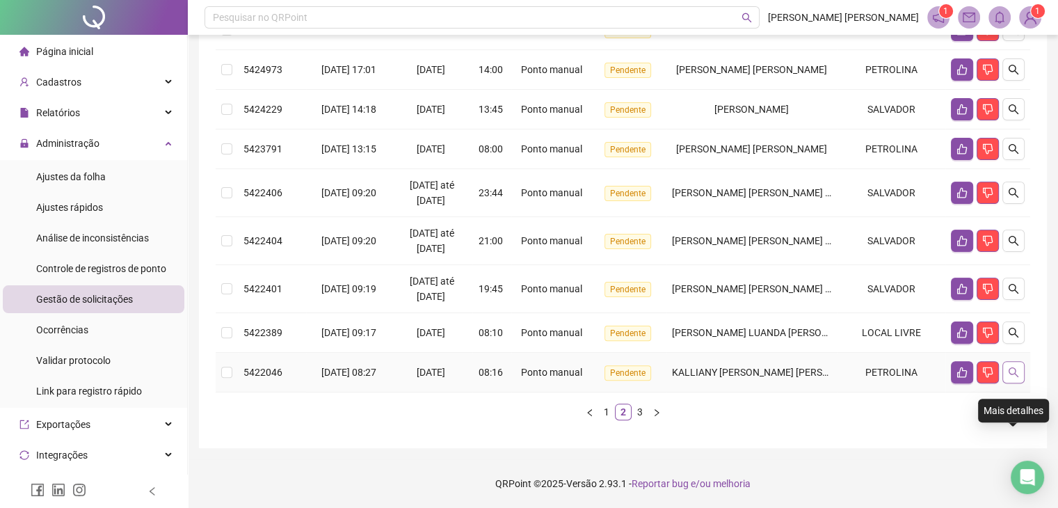
click at [1013, 367] on icon "search" at bounding box center [1013, 372] width 11 height 11
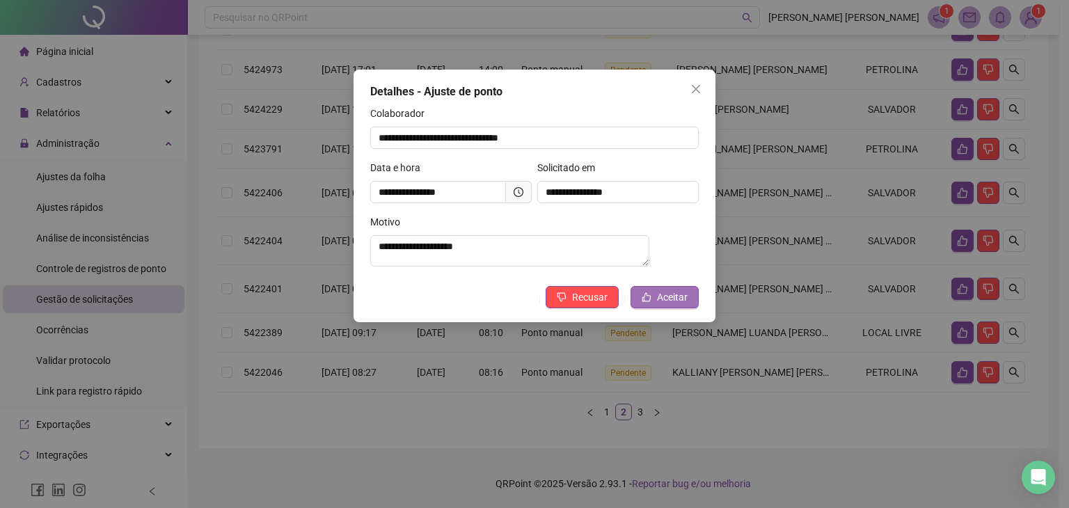
click at [672, 303] on span "Aceitar" at bounding box center [672, 296] width 31 height 15
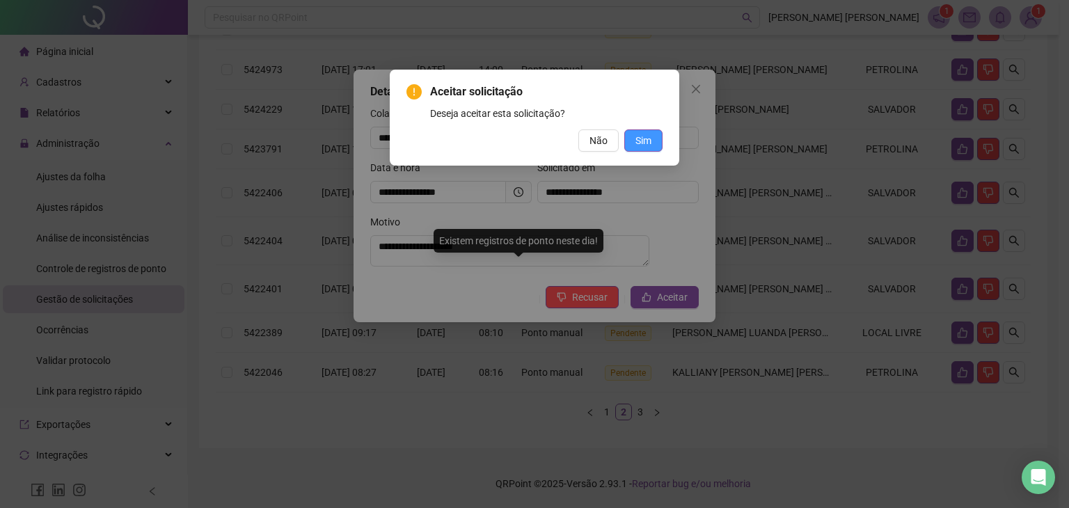
click at [646, 134] on span "Sim" at bounding box center [643, 140] width 16 height 15
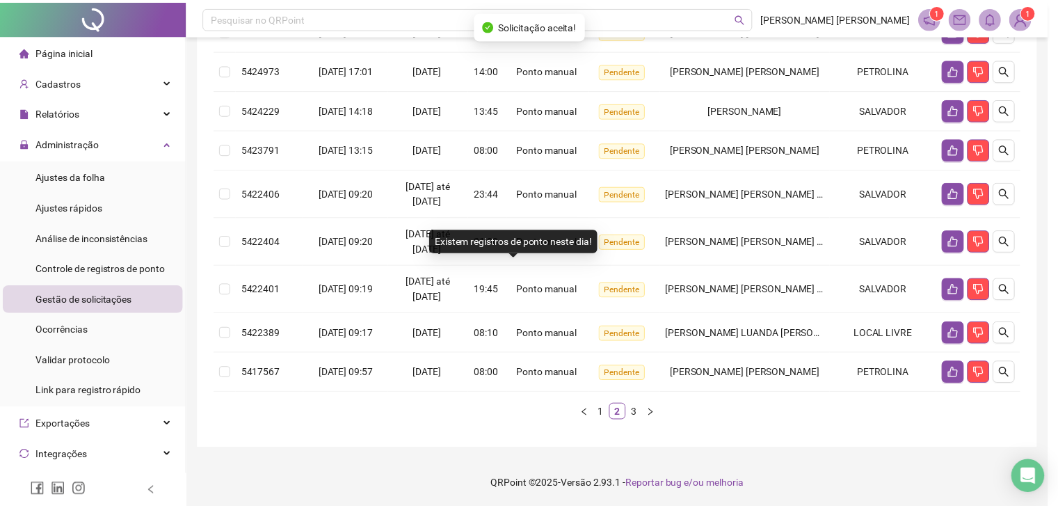
scroll to position [331, 0]
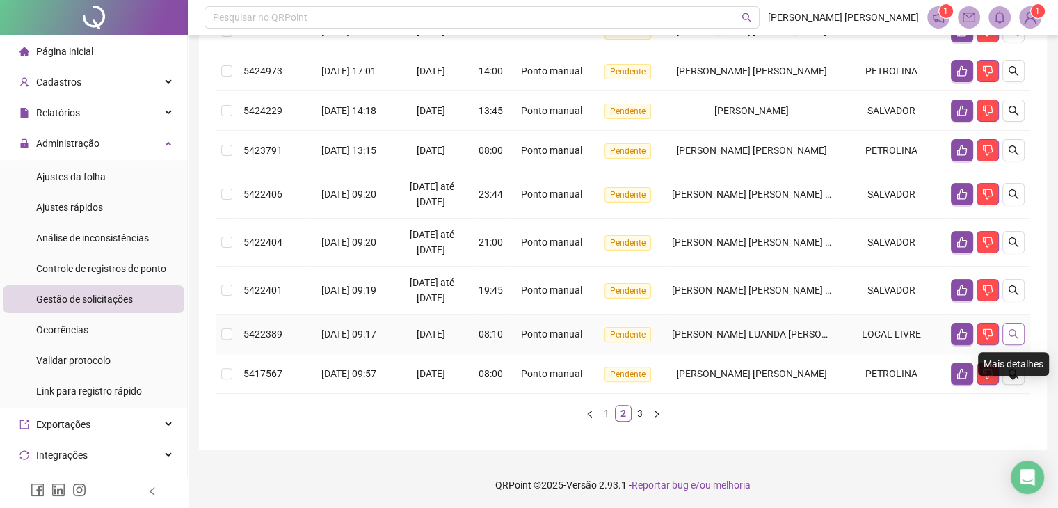
click at [1014, 340] on icon "search" at bounding box center [1013, 333] width 11 height 11
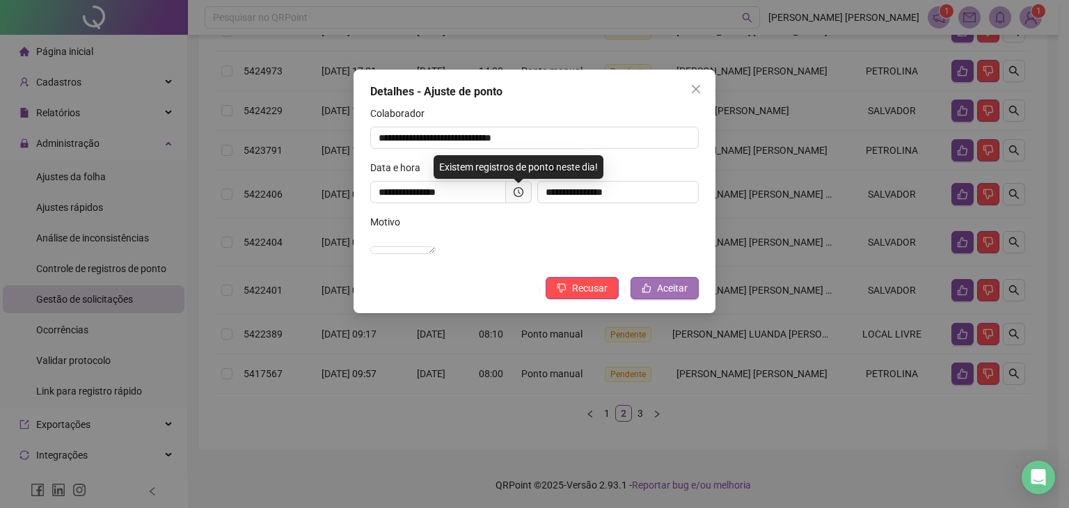
click at [682, 296] on span "Aceitar" at bounding box center [672, 287] width 31 height 15
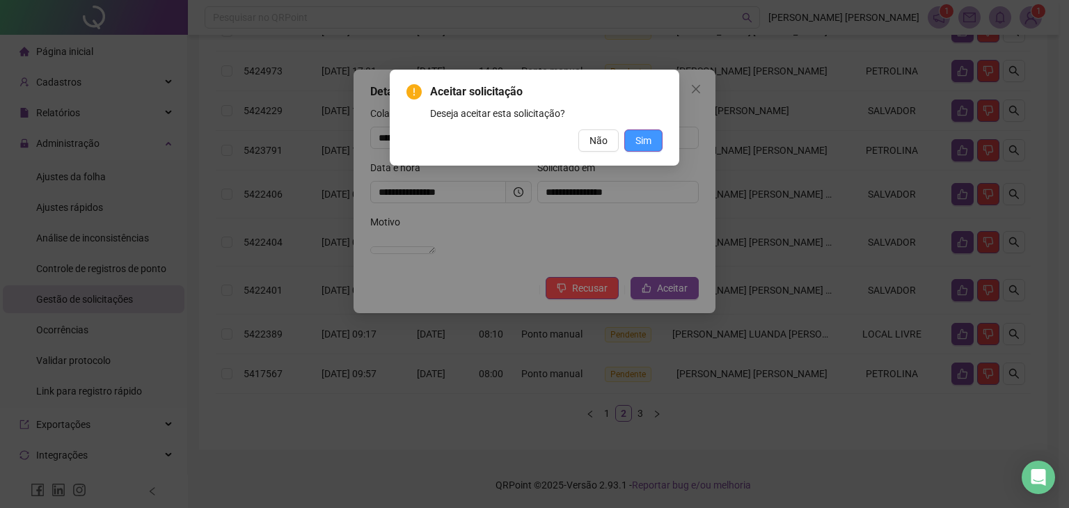
click at [649, 149] on button "Sim" at bounding box center [643, 140] width 38 height 22
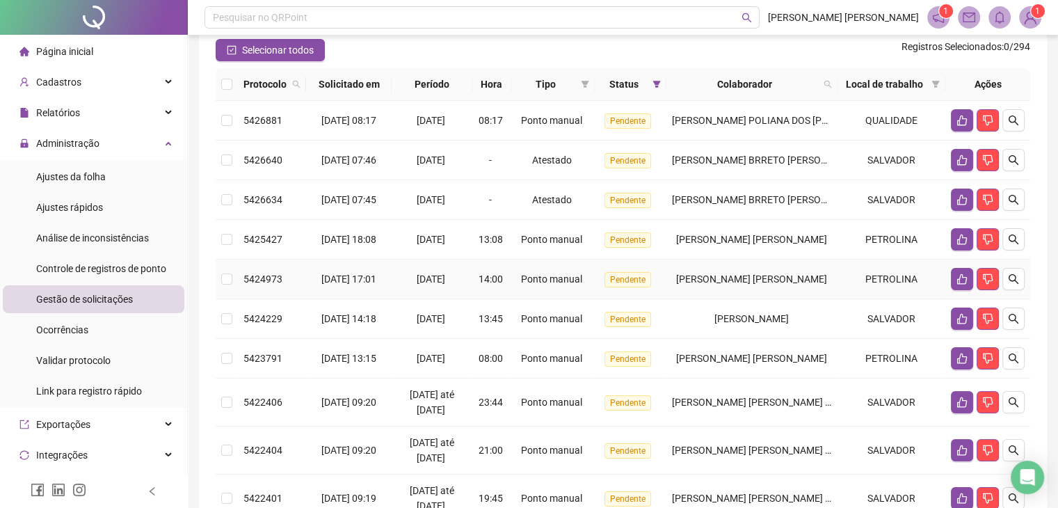
scroll to position [122, 0]
click at [1008, 251] on button "button" at bounding box center [1014, 240] width 22 height 22
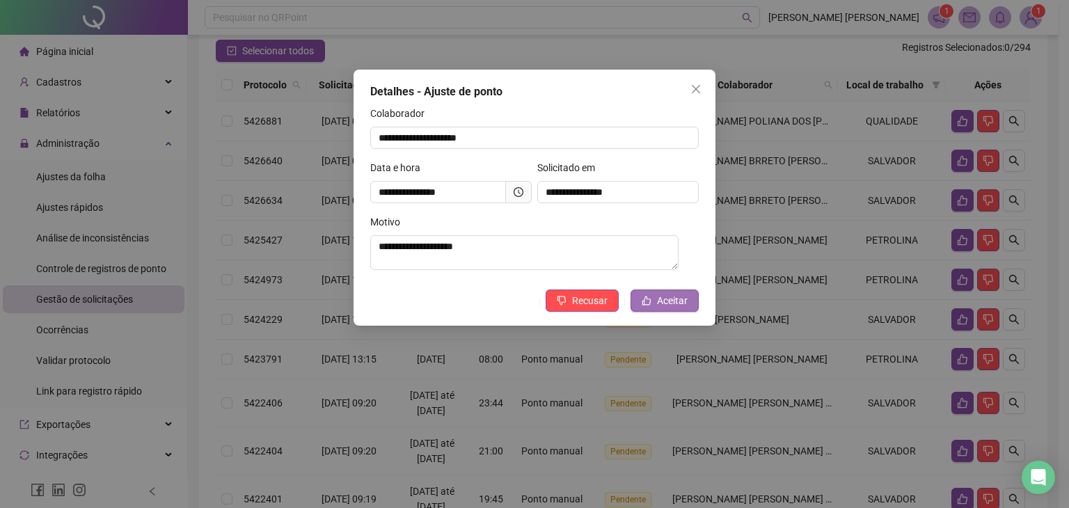
click at [667, 303] on span "Aceitar" at bounding box center [672, 300] width 31 height 15
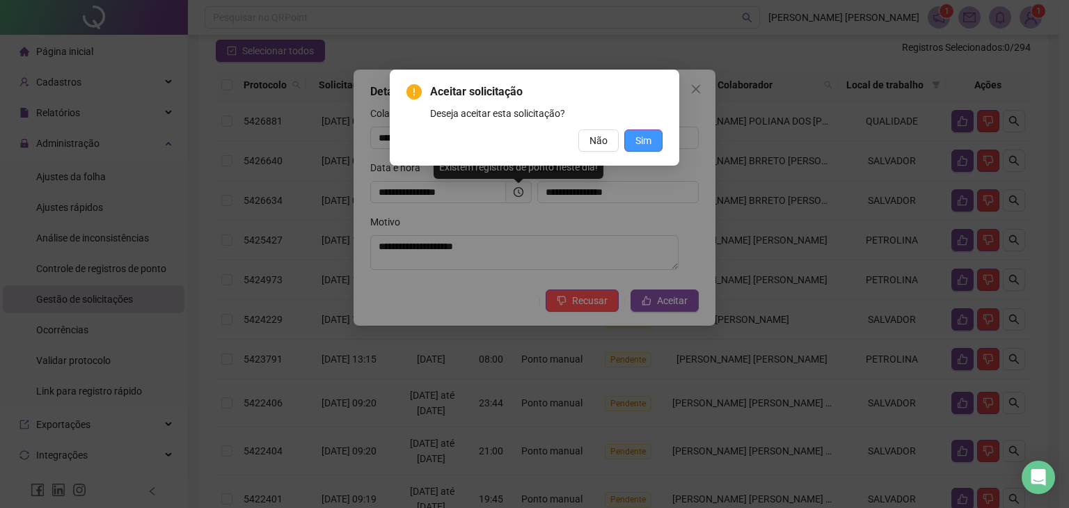
click at [640, 138] on span "Sim" at bounding box center [643, 140] width 16 height 15
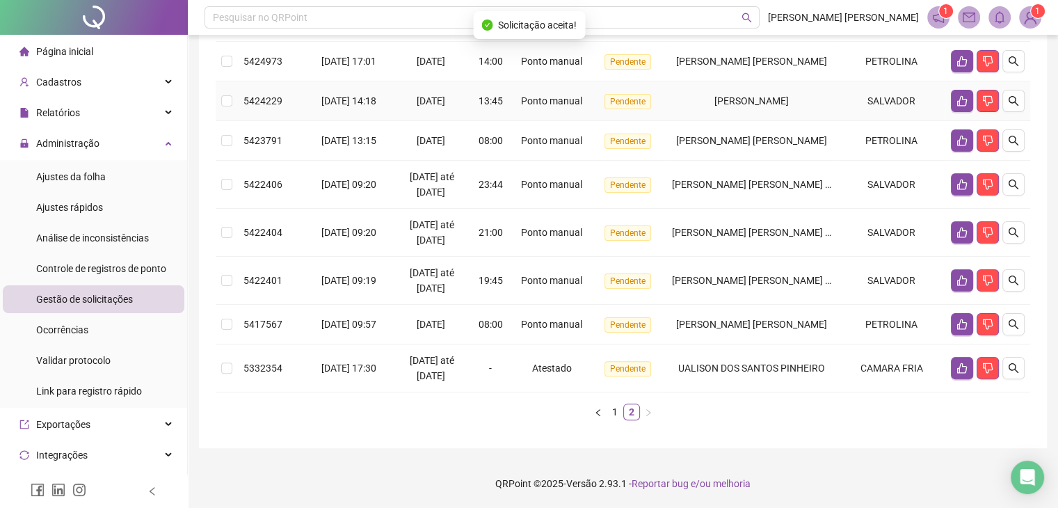
scroll to position [358, 0]
click at [617, 413] on link "1" at bounding box center [615, 411] width 15 height 15
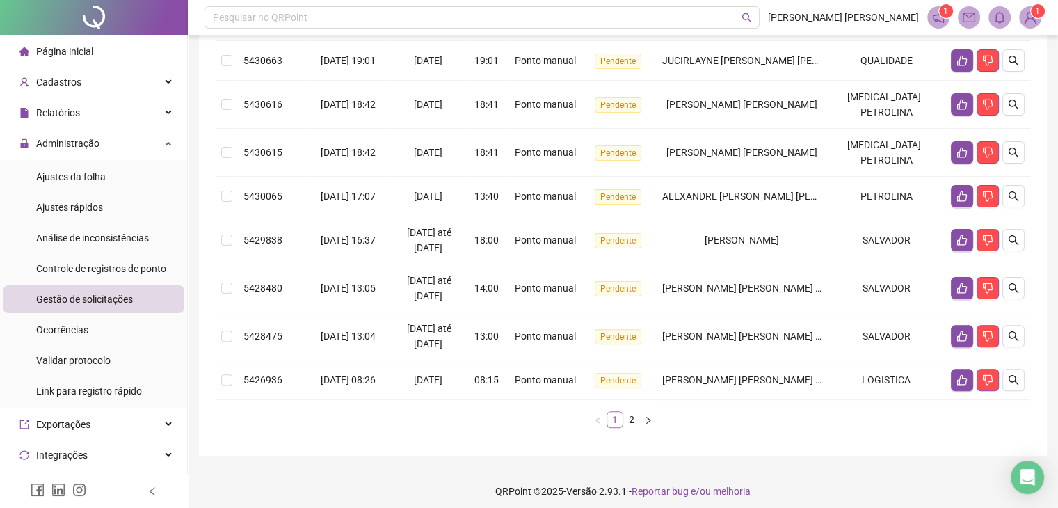
scroll to position [339, 0]
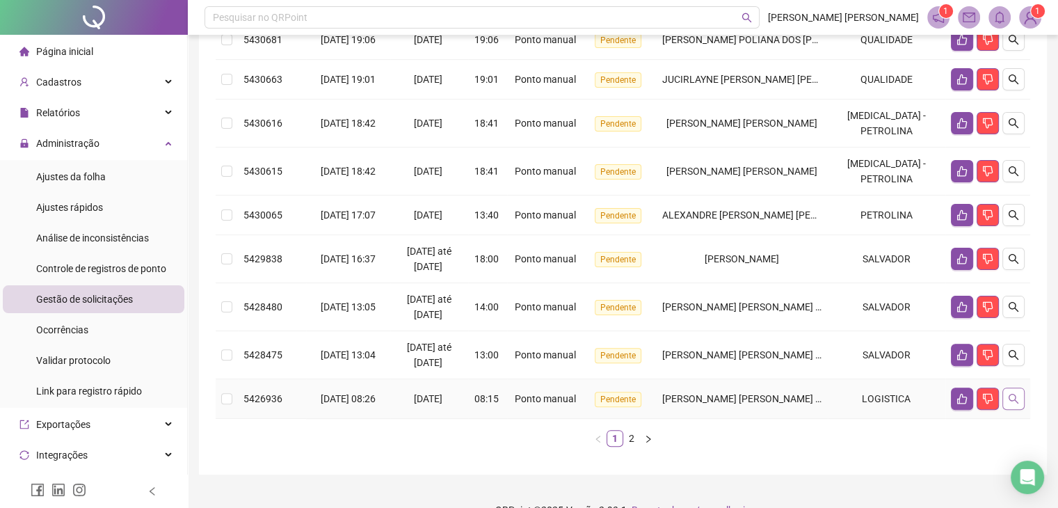
click at [1020, 388] on button "button" at bounding box center [1014, 399] width 22 height 22
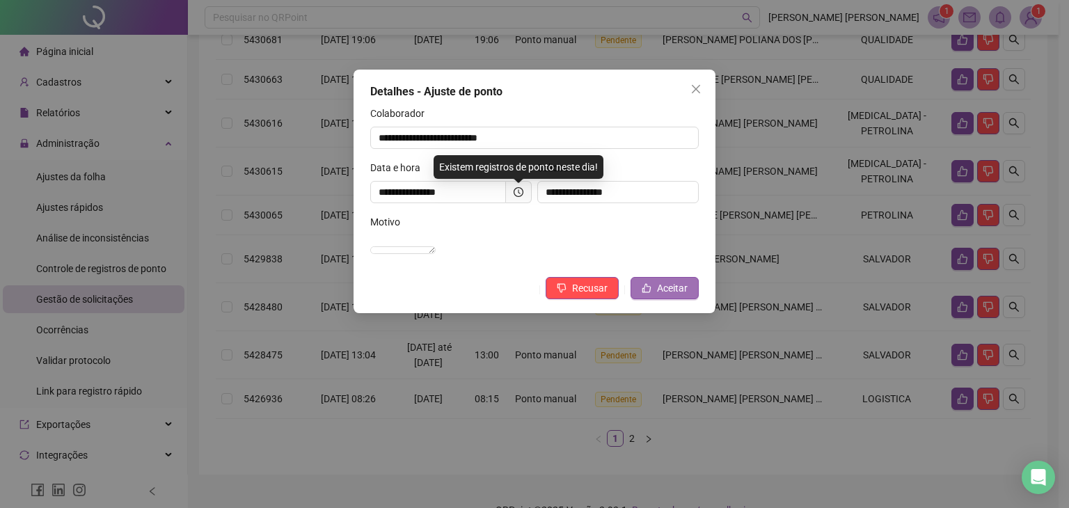
click at [680, 296] on span "Aceitar" at bounding box center [672, 287] width 31 height 15
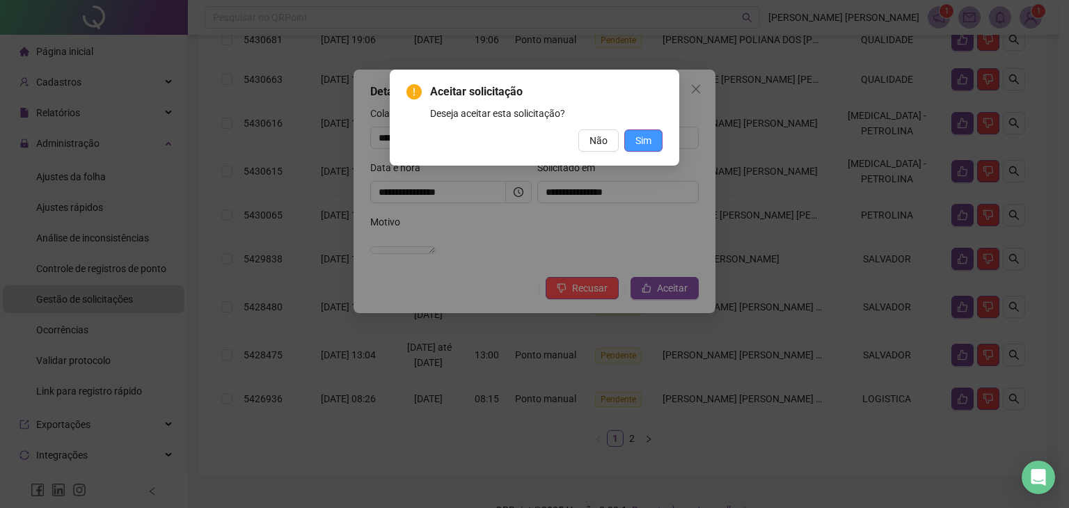
click at [637, 131] on button "Sim" at bounding box center [643, 140] width 38 height 22
